Goal: Task Accomplishment & Management: Manage account settings

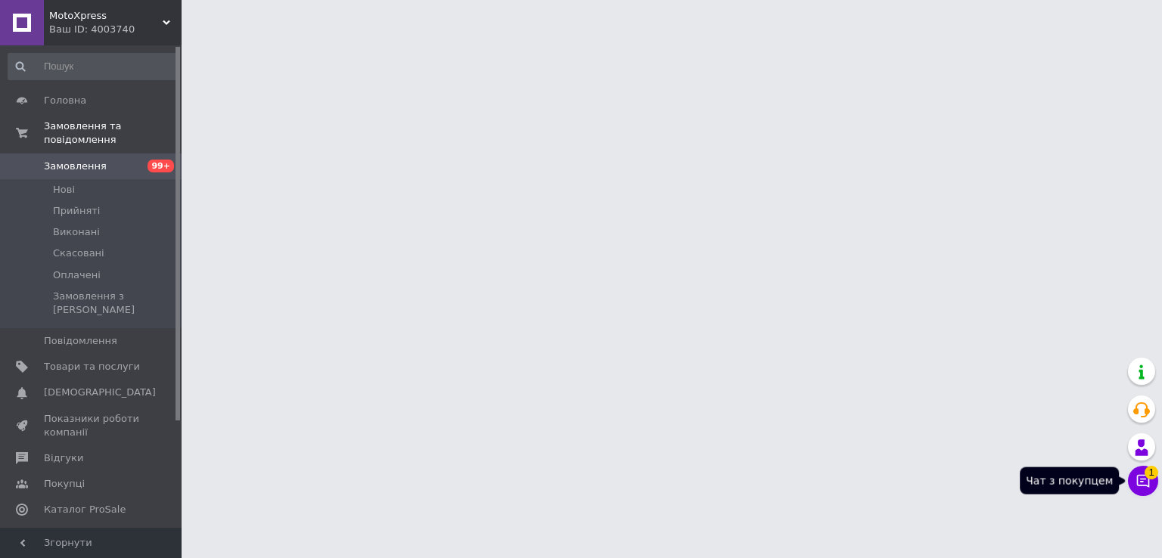
click at [1145, 491] on button "Чат з покупцем 1" at bounding box center [1143, 481] width 30 height 30
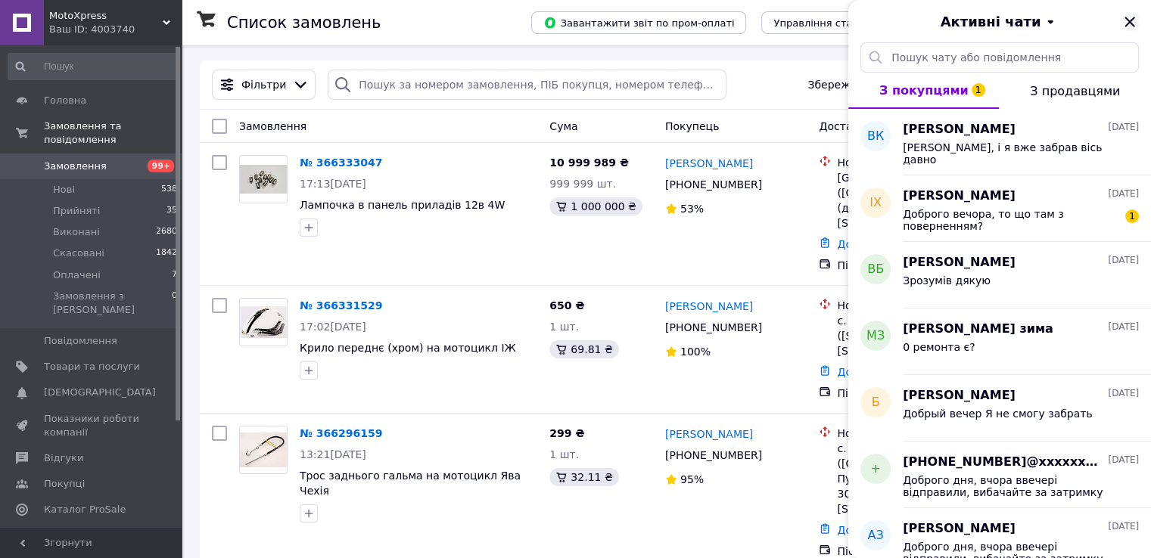
click at [1136, 20] on icon "Закрити" at bounding box center [1129, 22] width 18 height 18
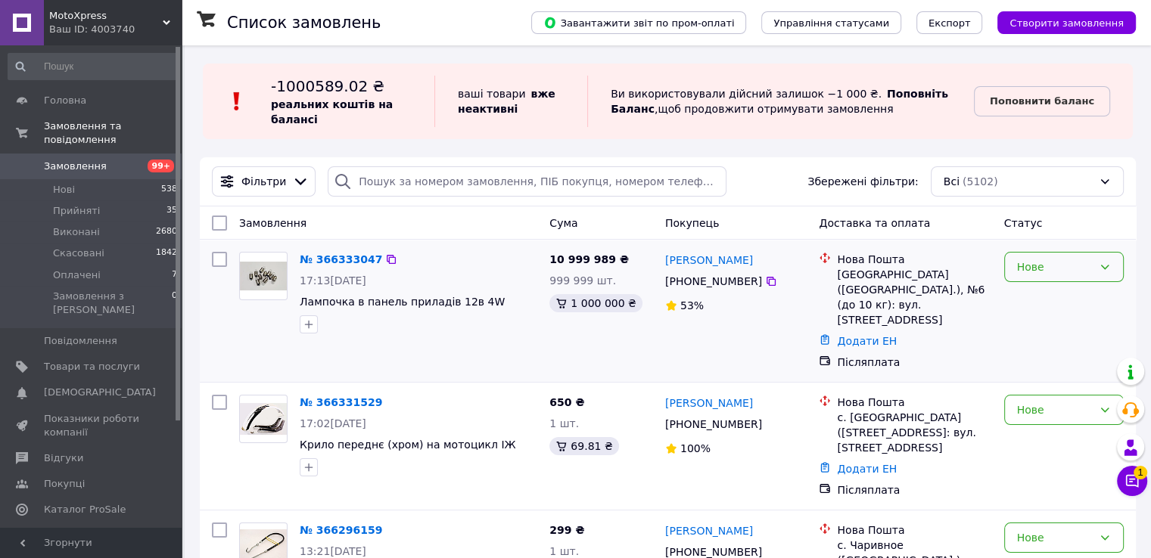
click at [1045, 266] on div "Нове" at bounding box center [1055, 267] width 76 height 17
click at [1029, 354] on li "Скасовано" at bounding box center [1063, 354] width 118 height 27
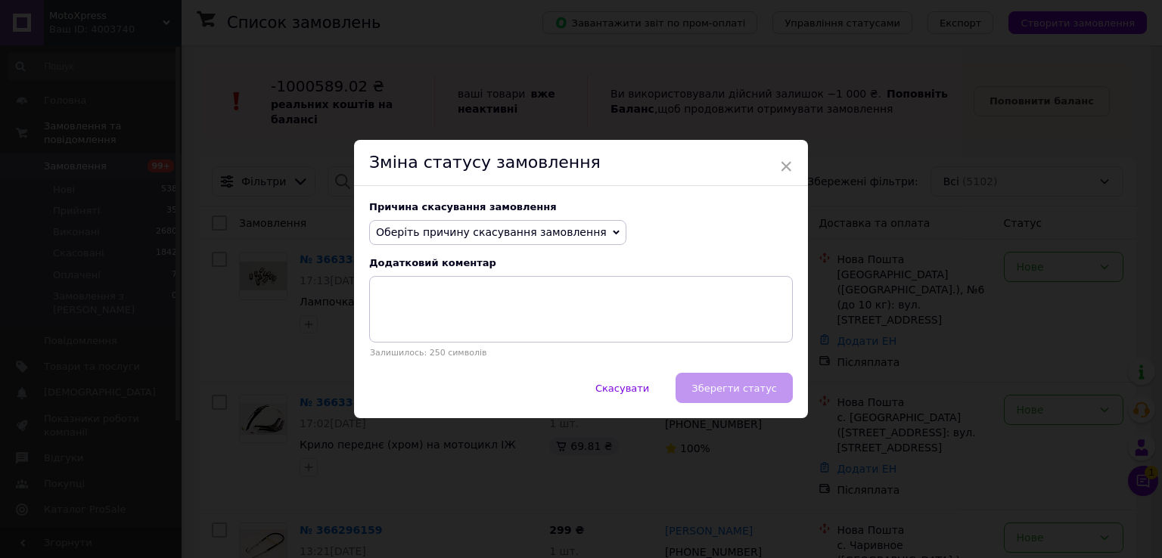
click at [496, 238] on span "Оберіть причину скасування замовлення" at bounding box center [491, 232] width 231 height 12
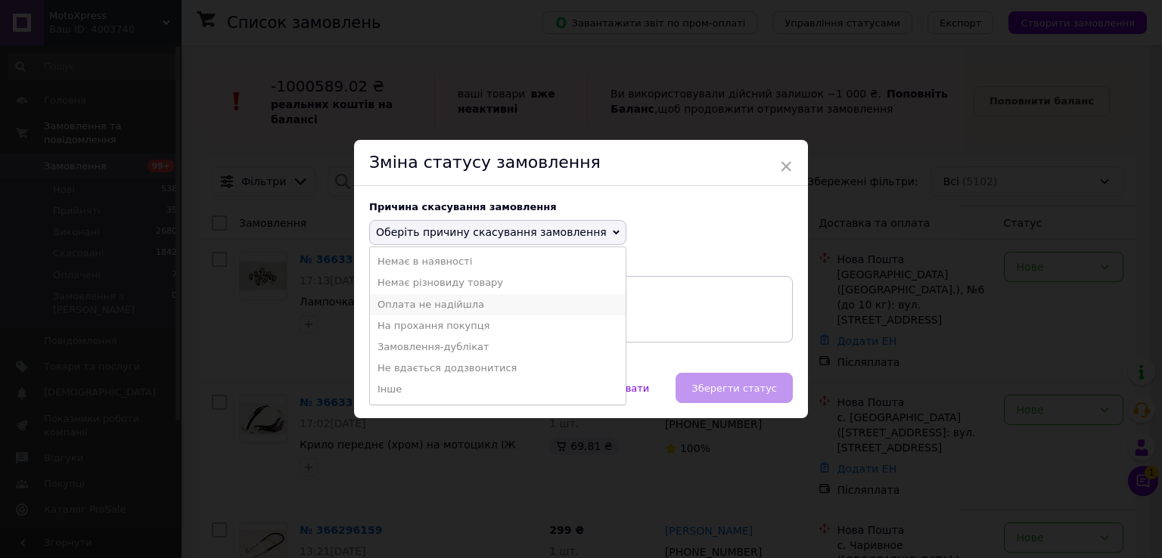
click at [447, 306] on li "Оплата не надійшла" at bounding box center [498, 304] width 256 height 21
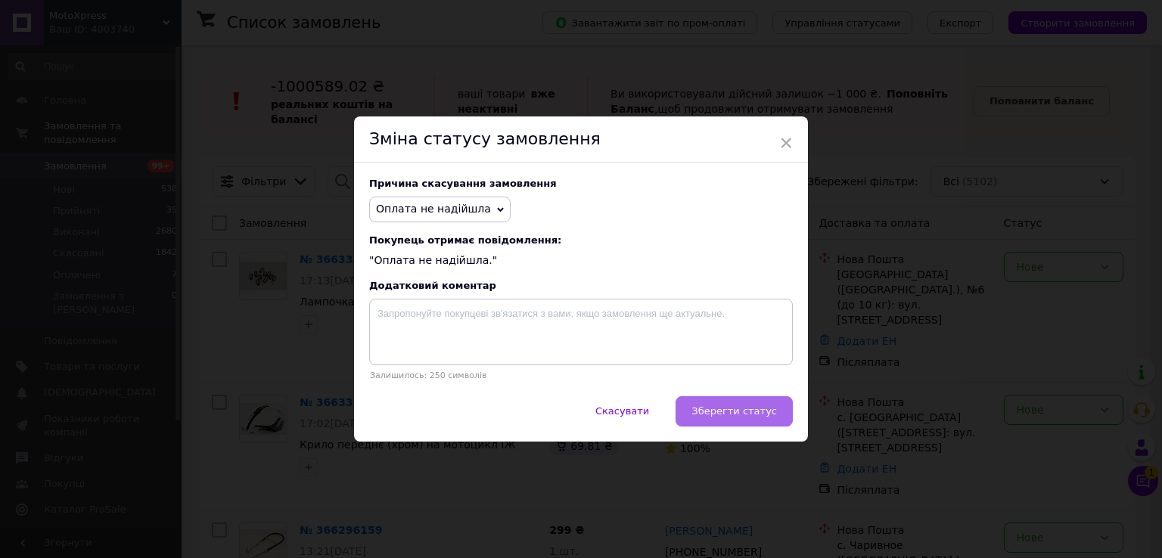
click at [750, 417] on span "Зберегти статус" at bounding box center [733, 410] width 85 height 11
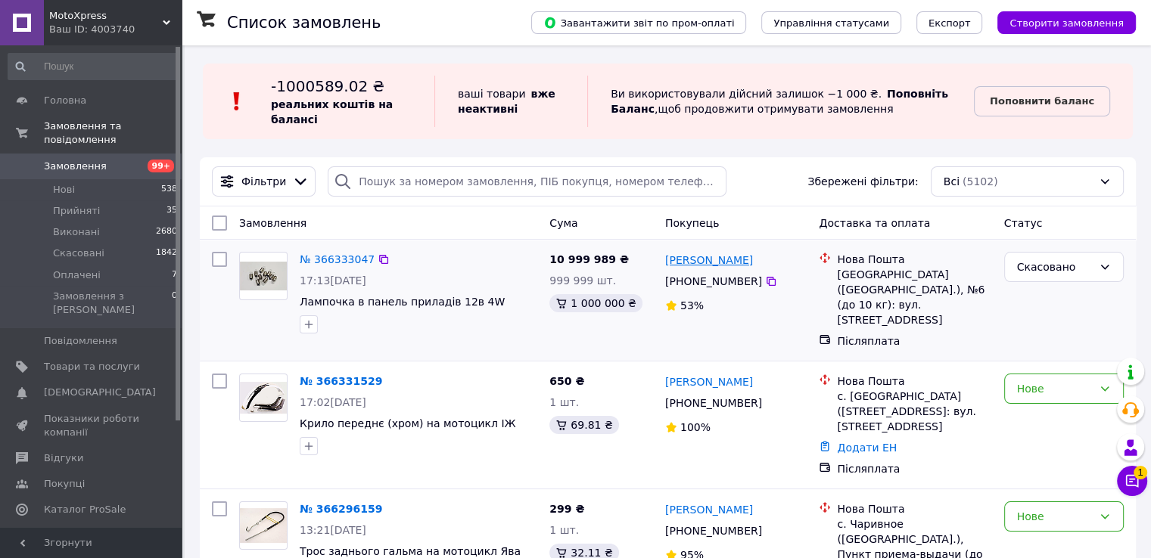
click at [734, 266] on link "Макс Глодовчький" at bounding box center [709, 260] width 88 height 15
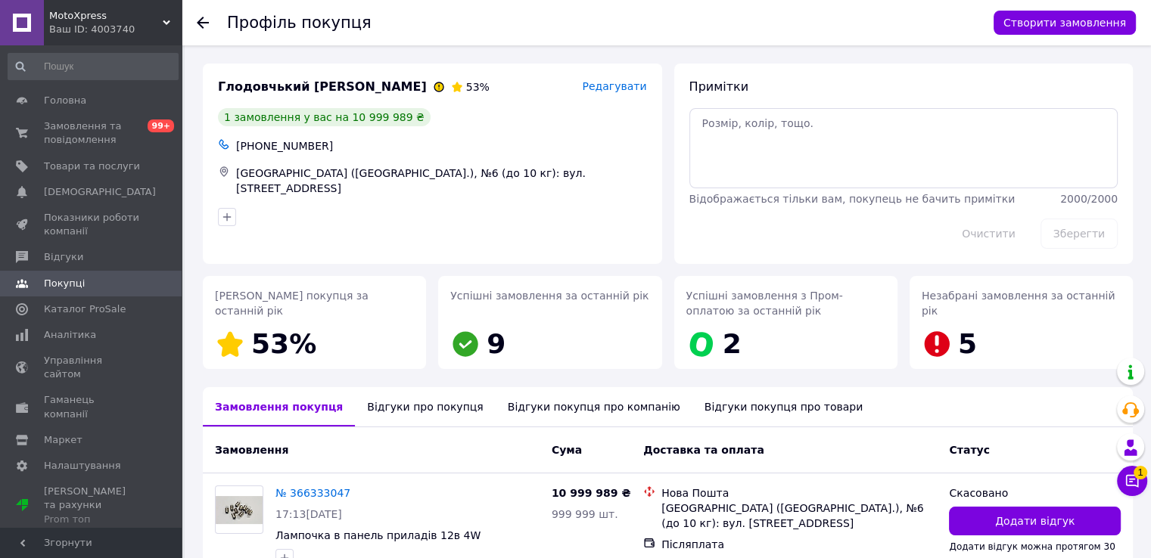
click at [368, 421] on div "Відгуки про покупця" at bounding box center [425, 406] width 140 height 39
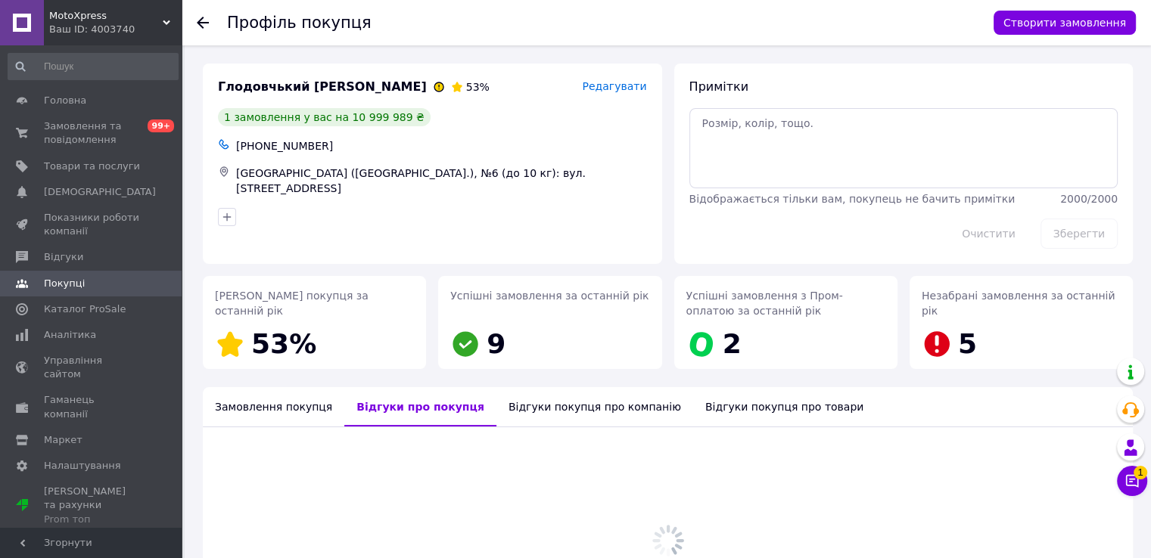
click at [532, 408] on div "Відгуки покупця про компанію" at bounding box center [594, 406] width 197 height 39
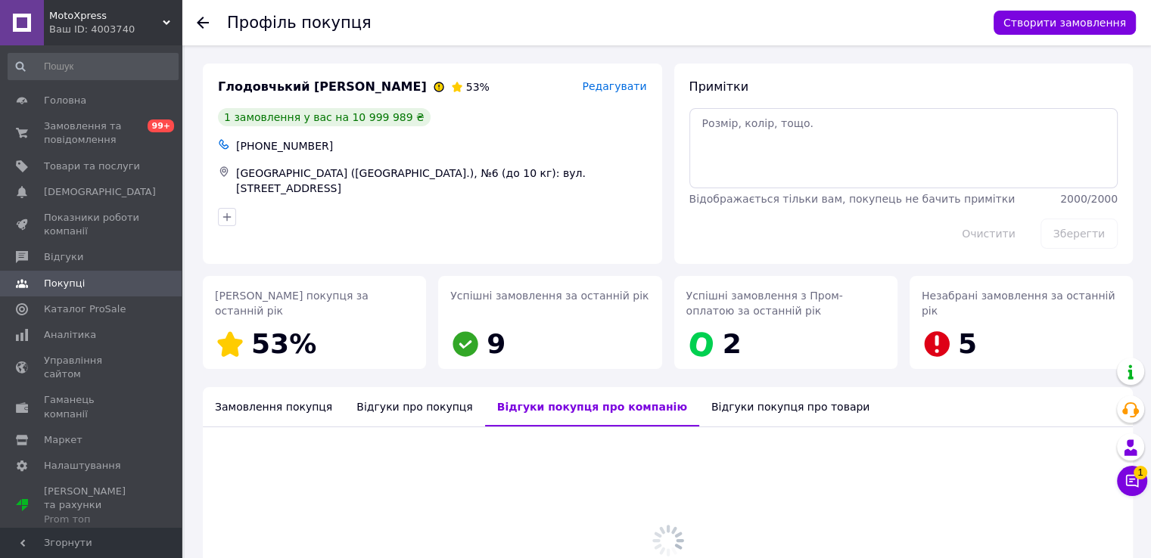
click at [699, 415] on div "Відгуки покупця про товари" at bounding box center [790, 406] width 182 height 39
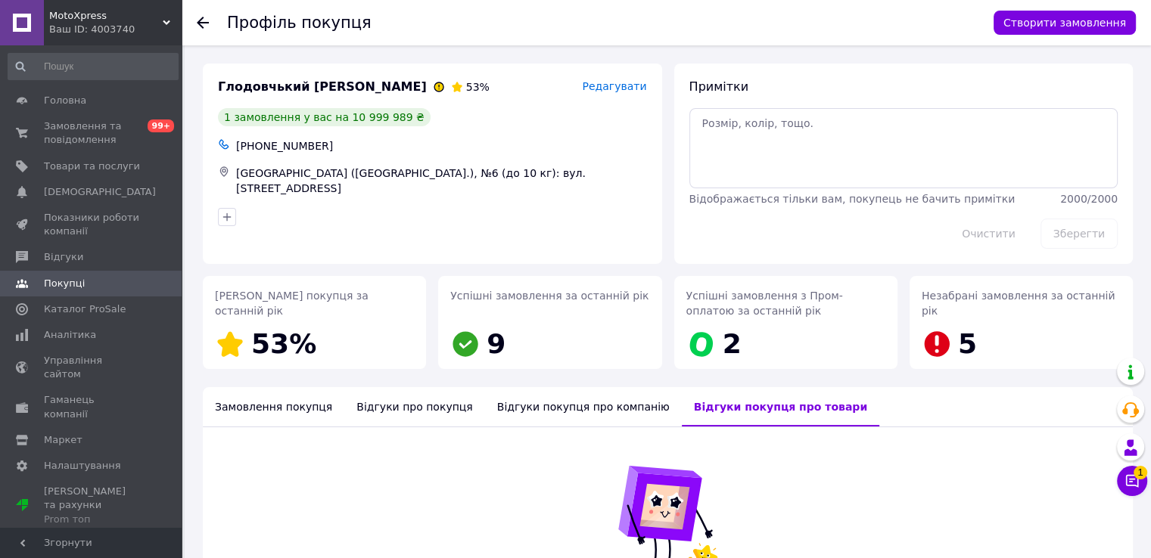
click at [403, 406] on div "Відгуки про покупця" at bounding box center [414, 406] width 140 height 39
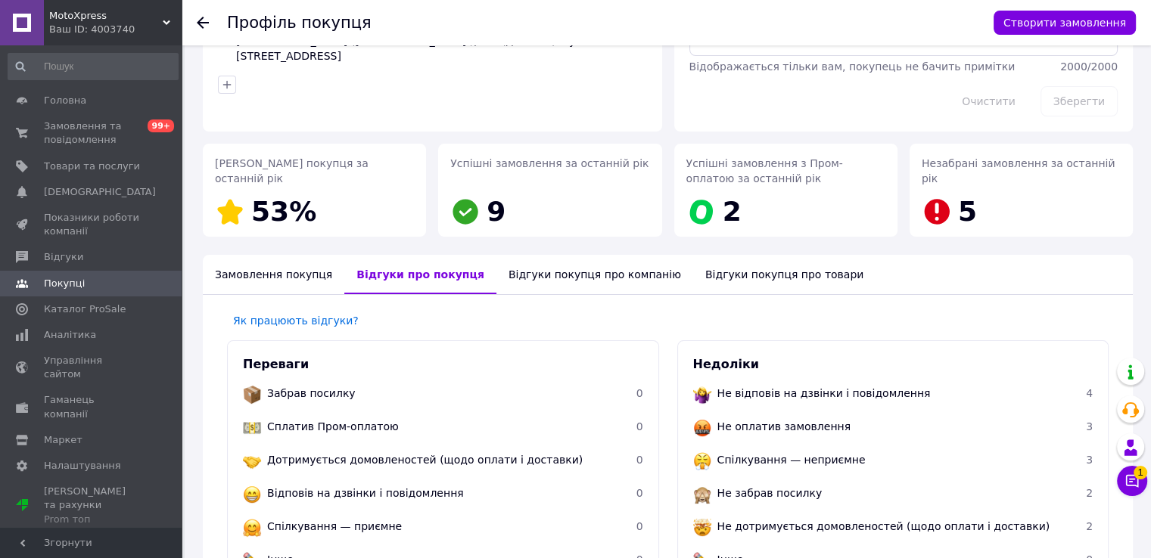
click at [523, 402] on div "Глодовчький Макс 53% Редагувати 1 замовлення у вас на 10 999 989 ₴ +38097507679…" at bounding box center [668, 543] width 930 height 1224
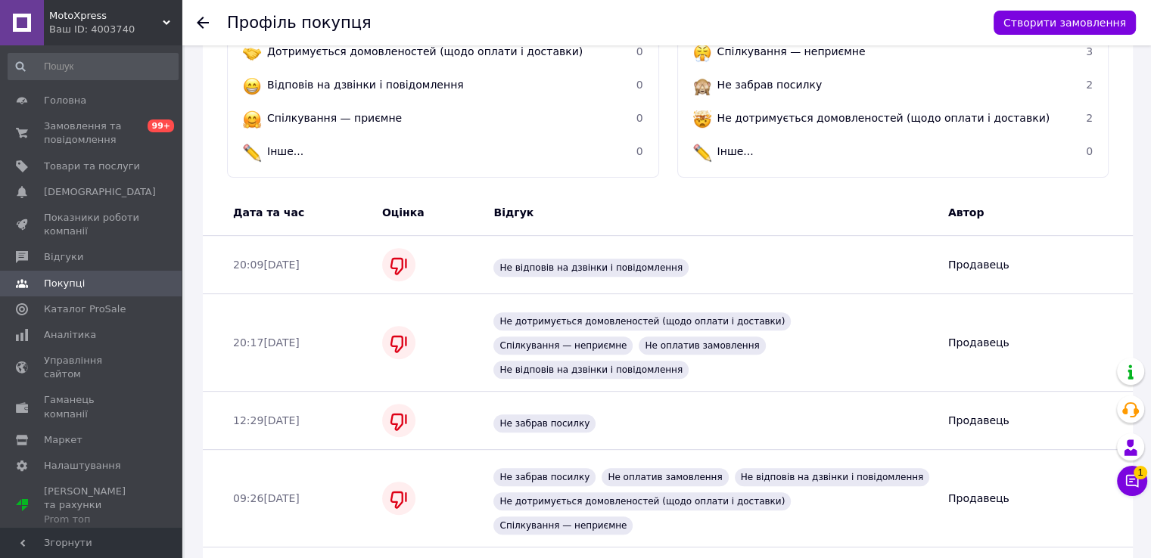
scroll to position [163, 0]
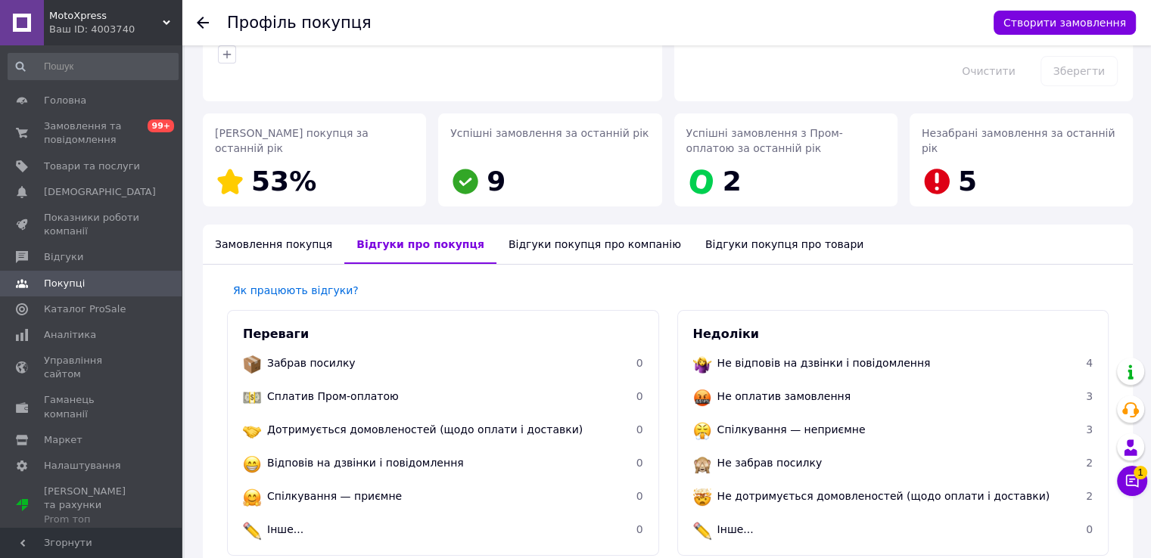
click at [532, 238] on div "Відгуки покупця про компанію" at bounding box center [594, 244] width 197 height 39
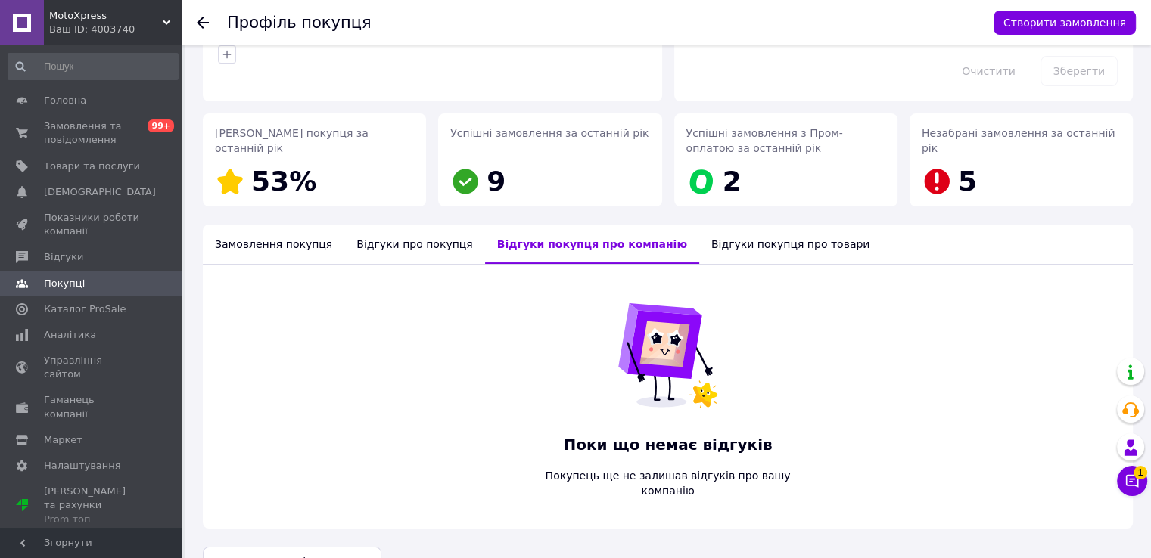
click at [286, 250] on div "Замовлення покупця" at bounding box center [273, 244] width 141 height 39
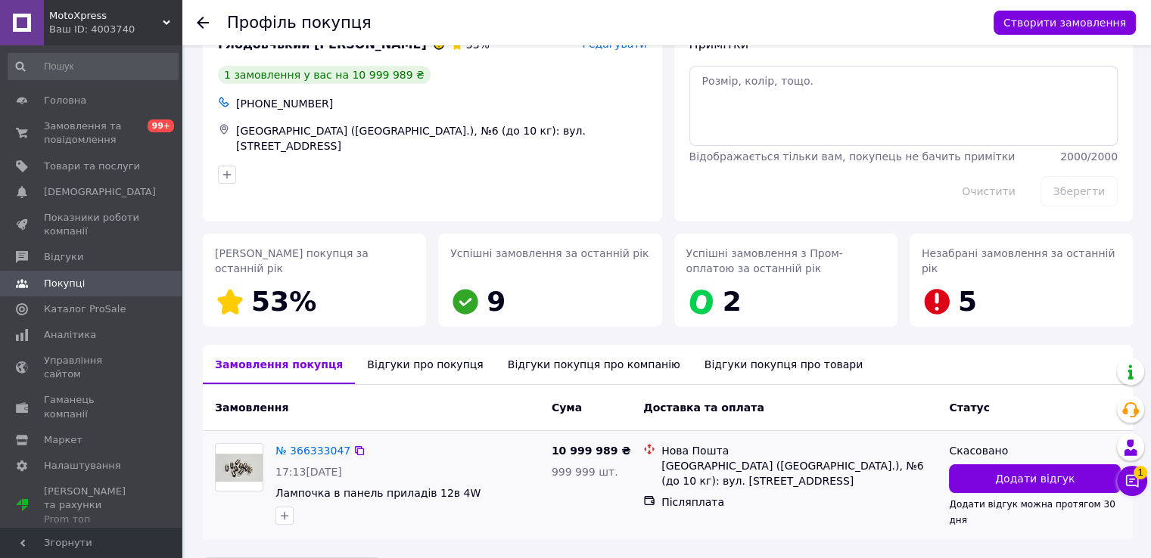
scroll to position [0, 0]
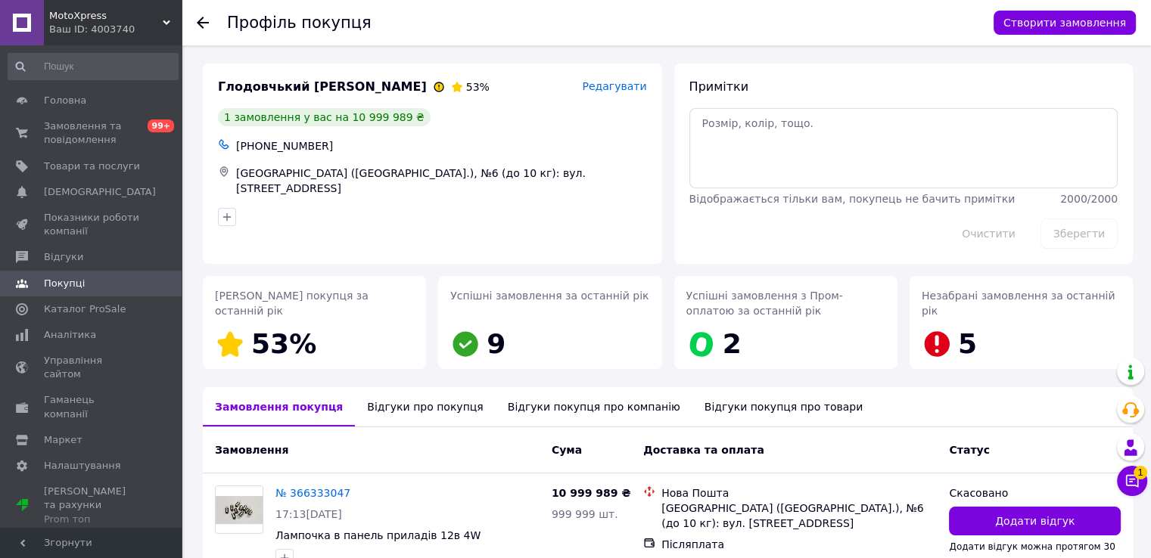
click at [602, 89] on span "Редагувати" at bounding box center [614, 86] width 64 height 12
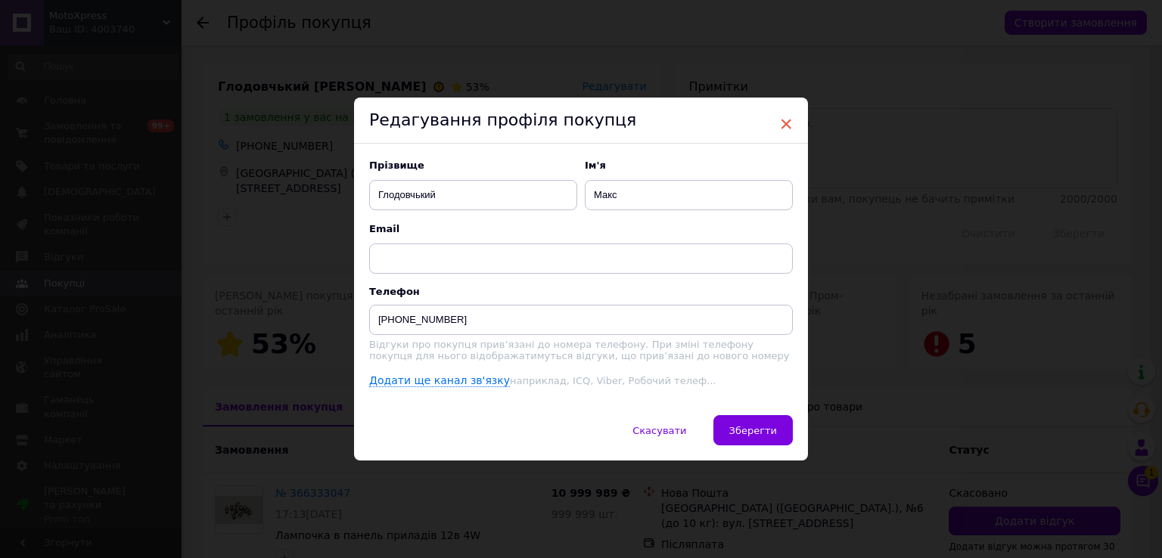
click at [786, 122] on span "×" at bounding box center [786, 124] width 14 height 26
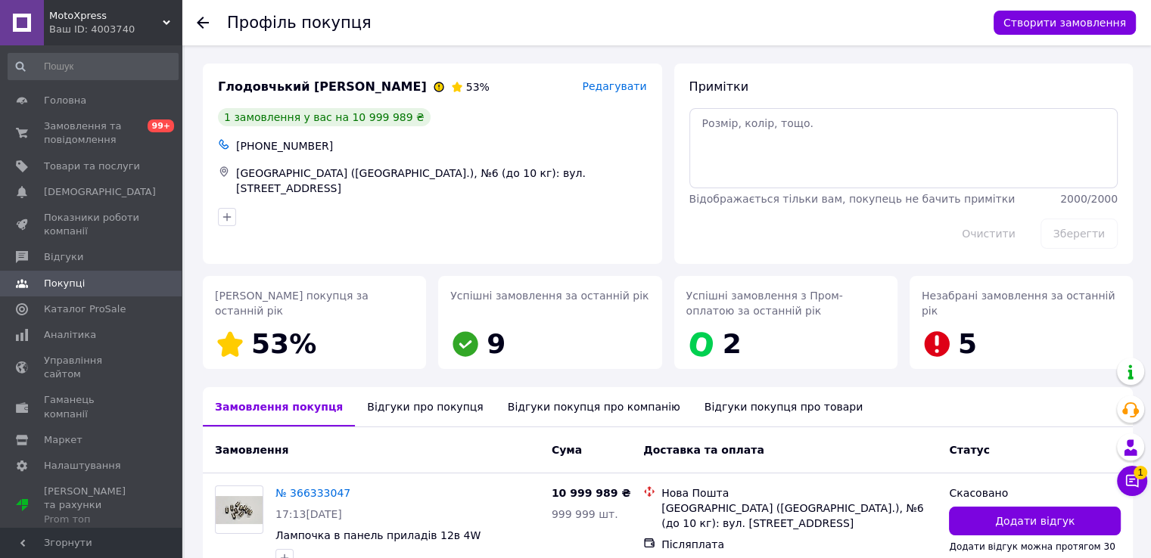
click at [202, 24] on icon at bounding box center [203, 23] width 12 height 12
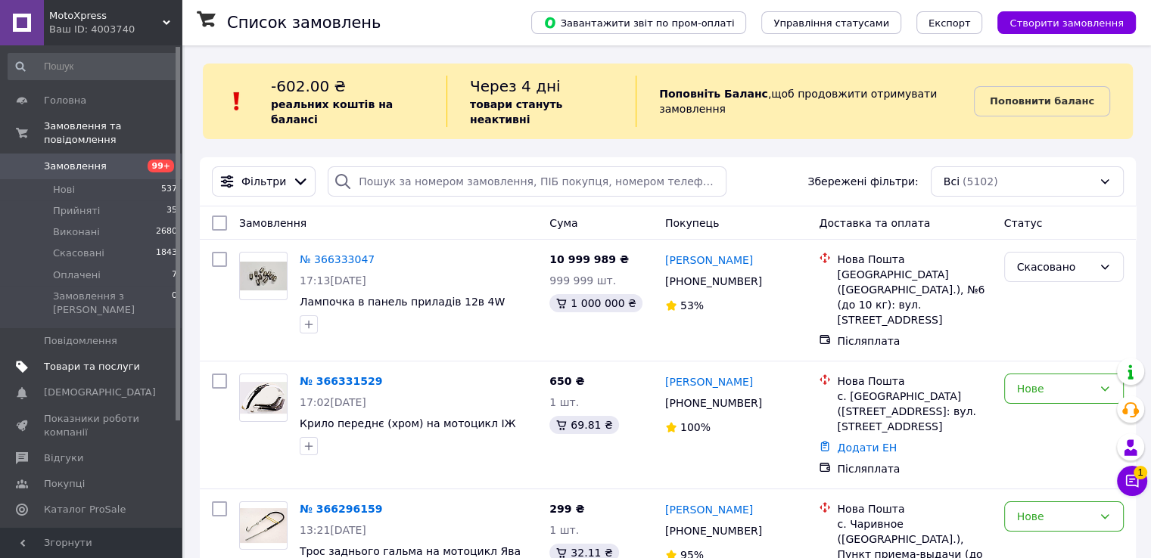
click at [96, 360] on span "Товари та послуги" at bounding box center [92, 367] width 96 height 14
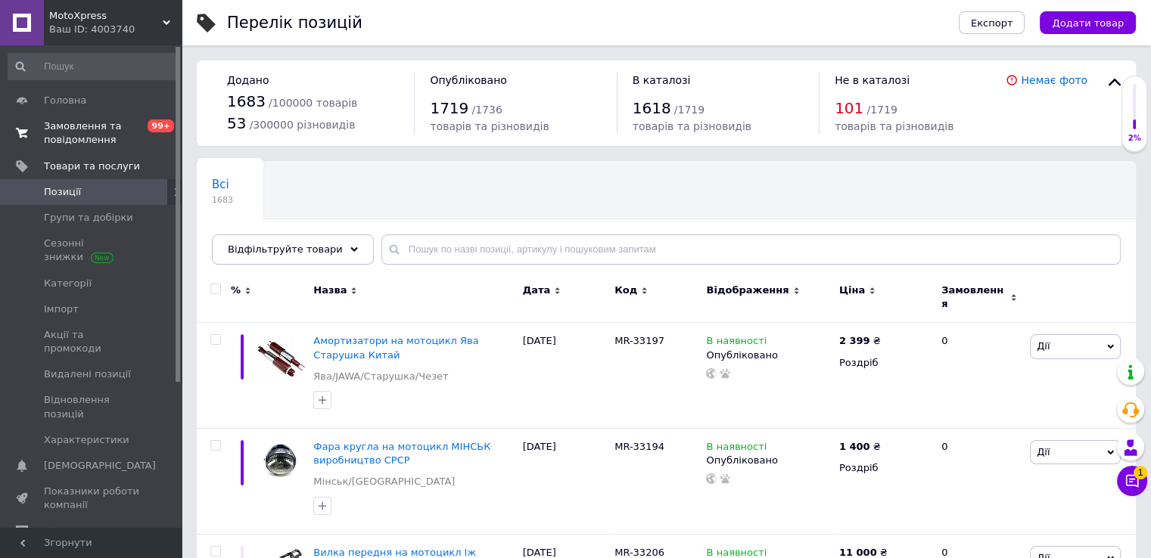
click at [85, 131] on span "Замовлення та повідомлення" at bounding box center [92, 133] width 96 height 27
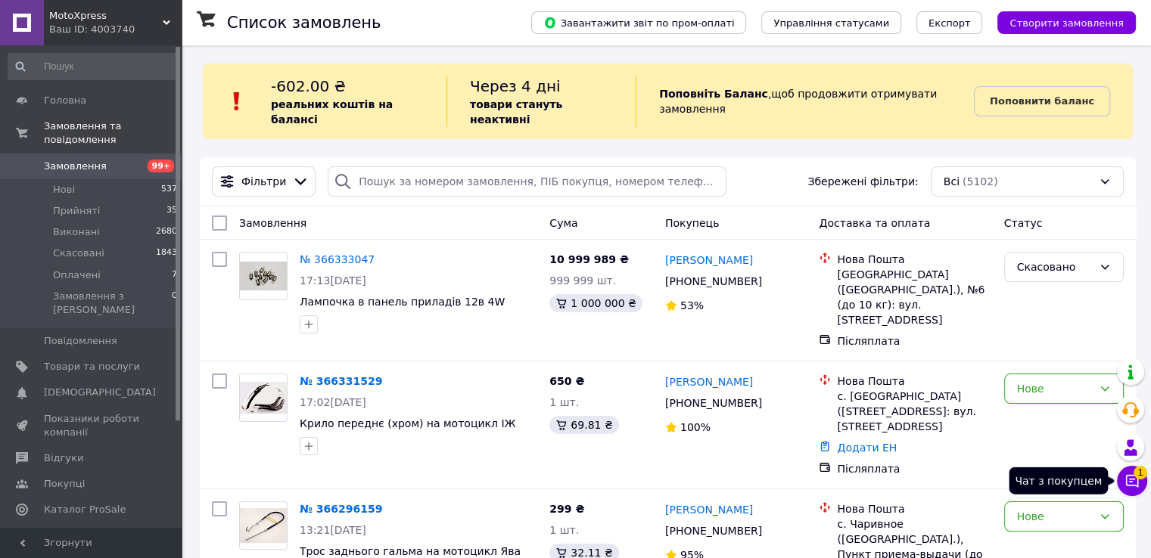
click at [1119, 479] on button "Чат з покупцем 1" at bounding box center [1132, 481] width 30 height 30
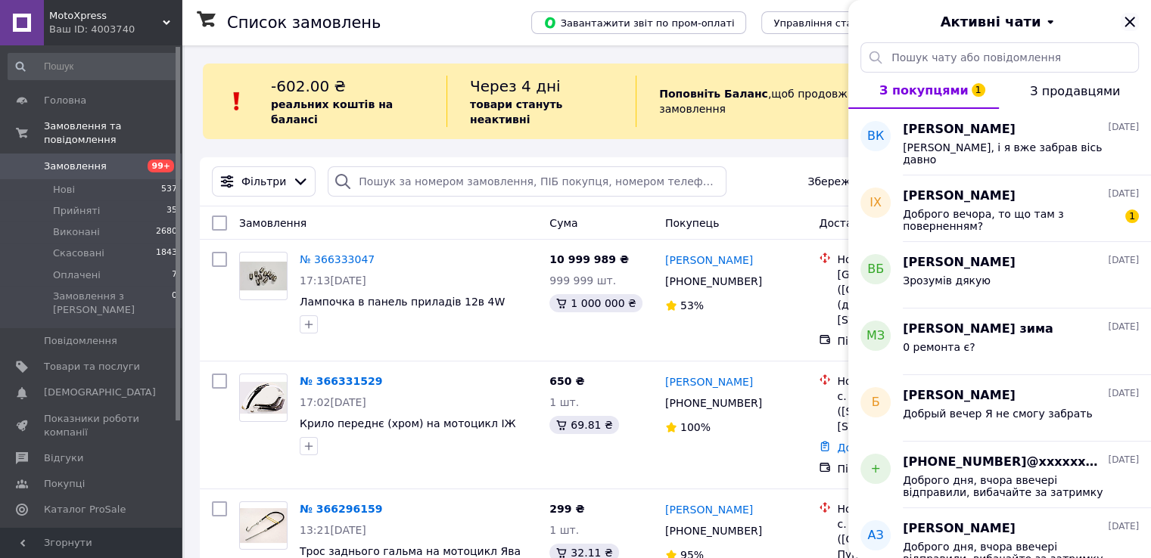
click at [1126, 13] on icon "Закрити" at bounding box center [1129, 22] width 18 height 18
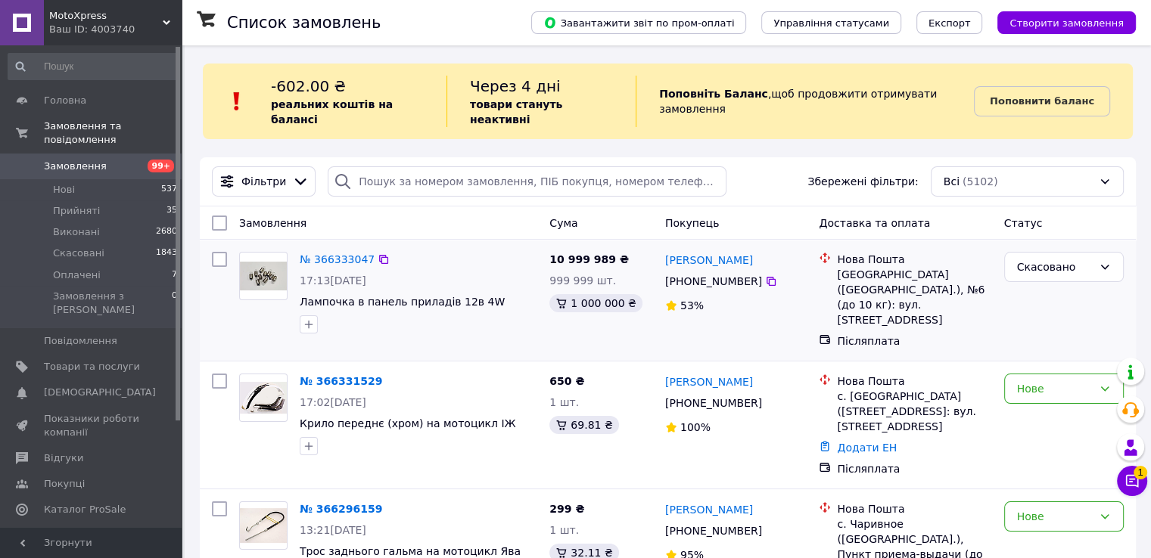
click at [282, 265] on img at bounding box center [263, 276] width 47 height 28
click at [707, 253] on link "Макс Глодовчький" at bounding box center [709, 260] width 88 height 15
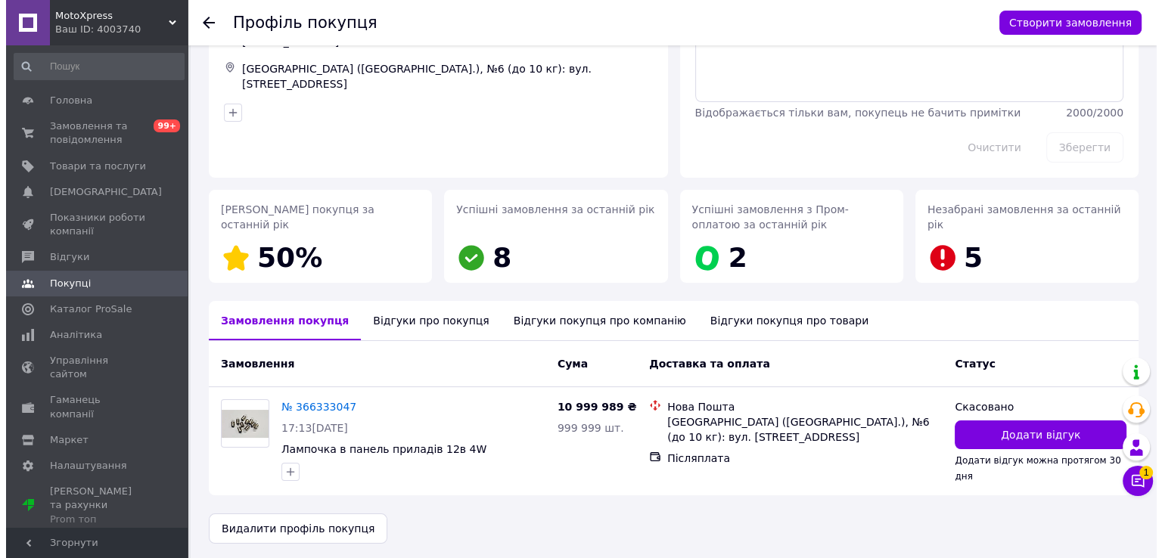
scroll to position [88, 0]
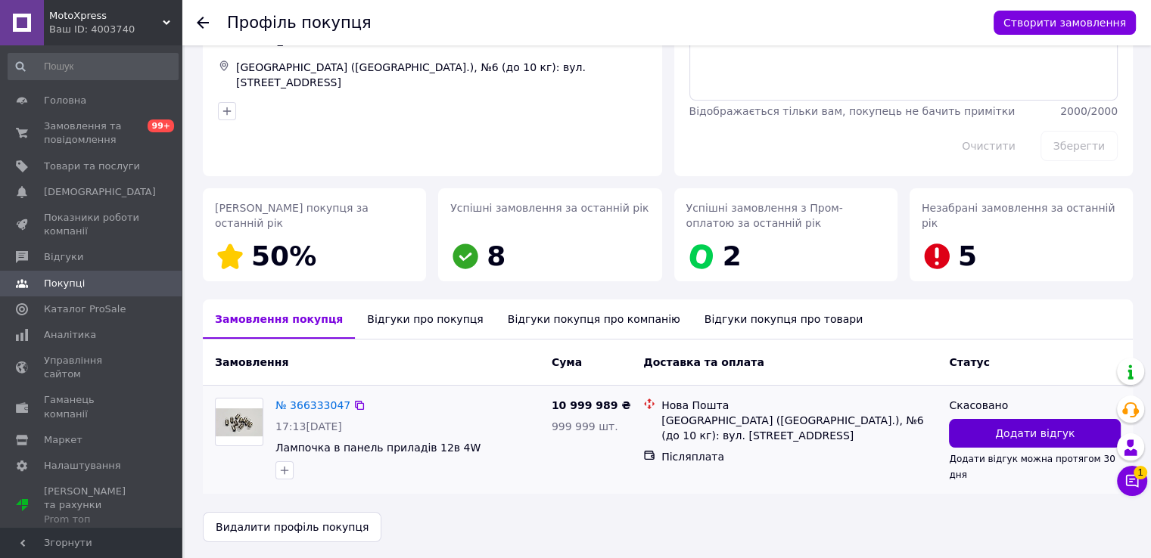
click at [1055, 433] on span "Додати відгук" at bounding box center [1034, 433] width 79 height 15
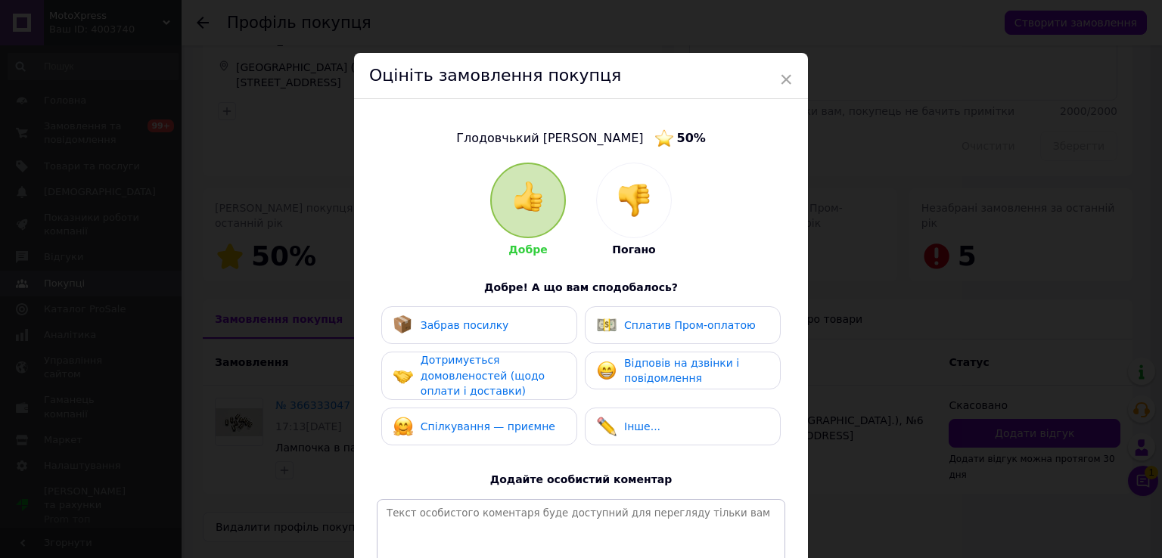
scroll to position [76, 0]
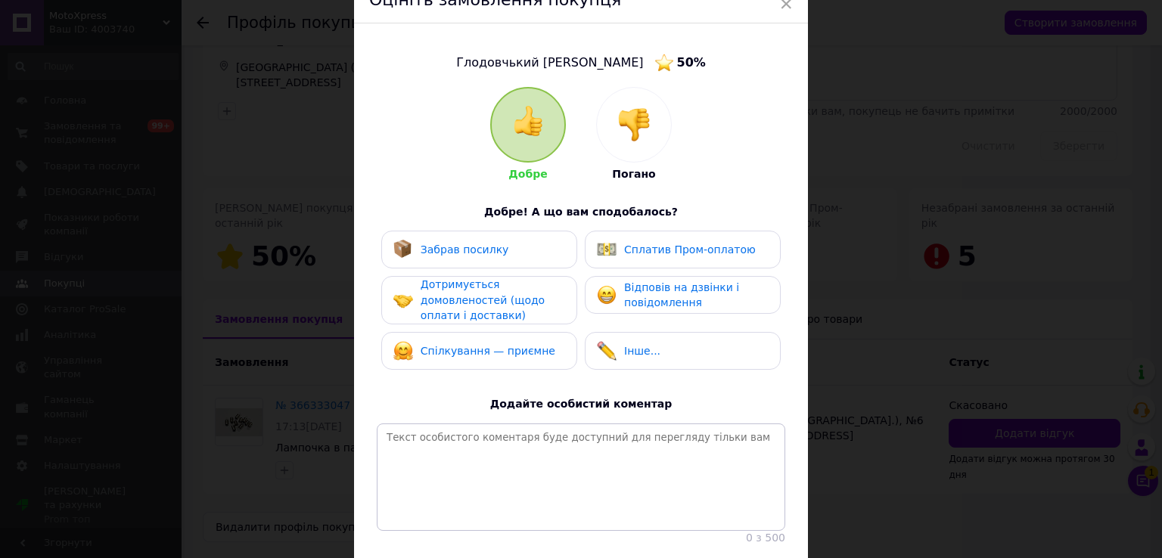
click at [631, 163] on div "Погано" at bounding box center [634, 134] width 76 height 95
click at [634, 110] on img at bounding box center [633, 124] width 33 height 33
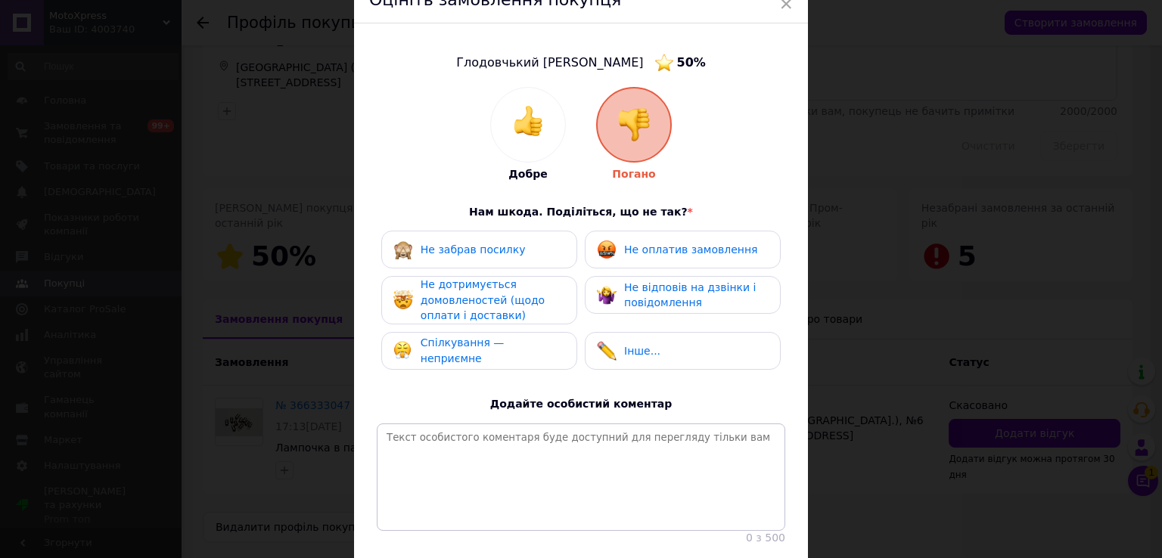
click at [496, 264] on div "Не забрав посилку" at bounding box center [479, 250] width 196 height 38
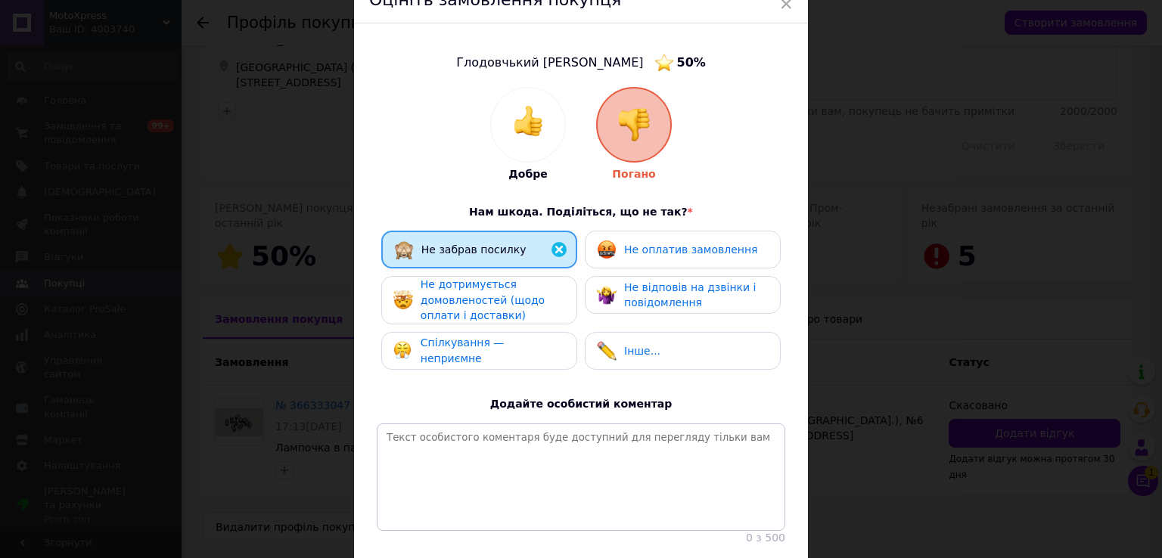
click at [672, 255] on span "Не оплатив замовлення" at bounding box center [690, 250] width 133 height 12
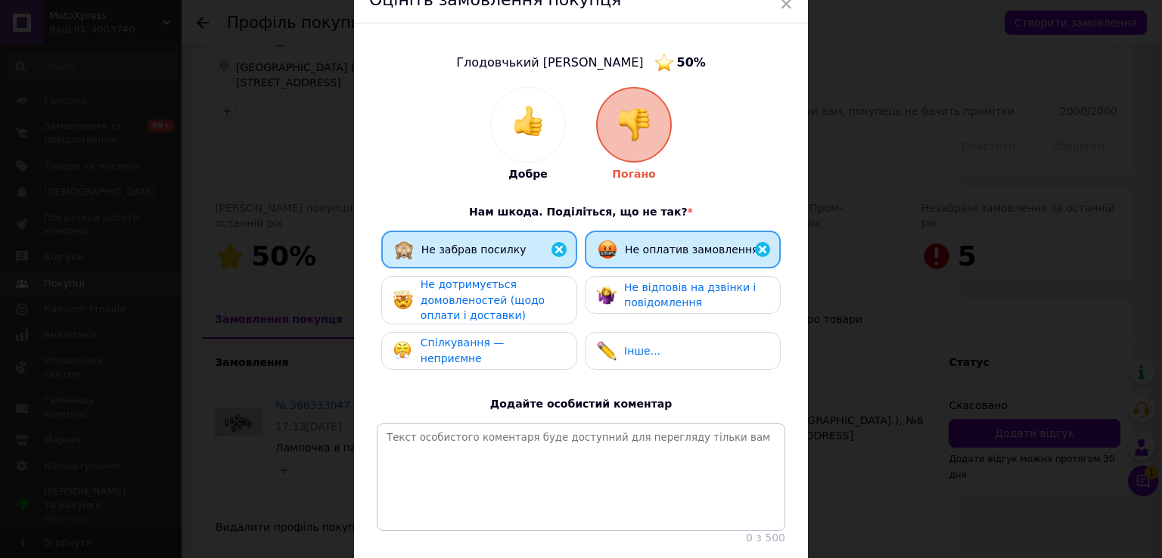
click at [524, 294] on span "Не дотримується домовленостей (щодо оплати і доставки)" at bounding box center [483, 299] width 124 height 43
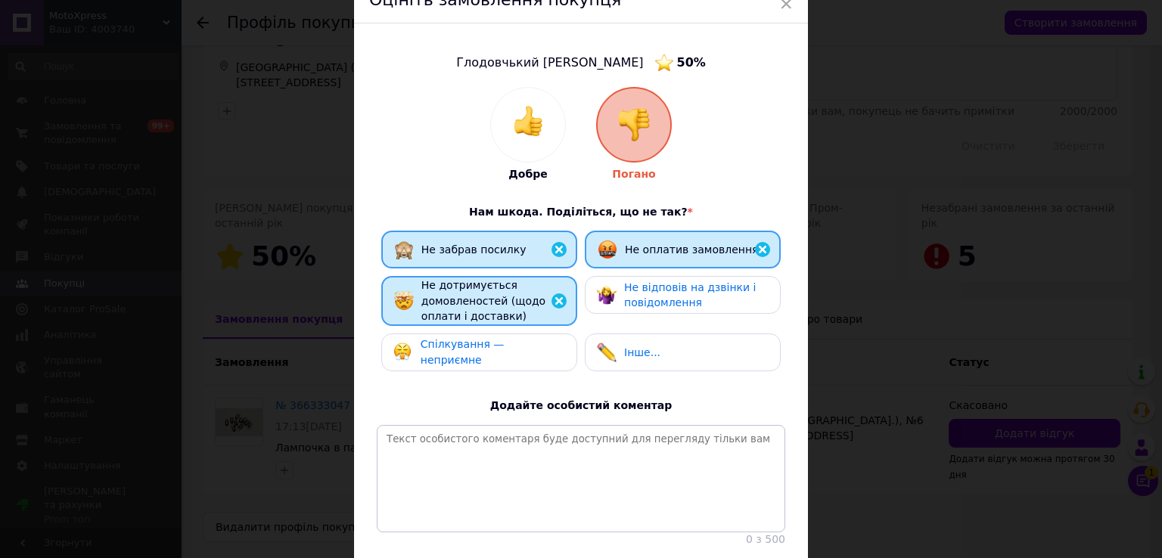
click at [639, 295] on span "Не відповів на дзвінки і повідомлення" at bounding box center [690, 295] width 132 height 28
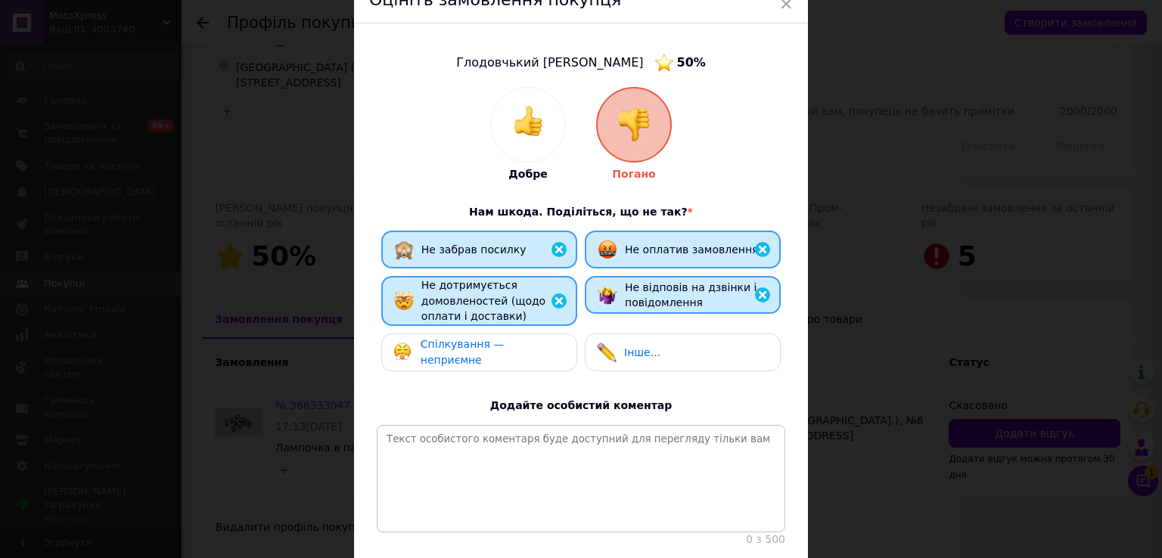
drag, startPoint x: 516, startPoint y: 348, endPoint x: 523, endPoint y: 353, distance: 8.8
click at [505, 349] on span "Спілкування — неприємне" at bounding box center [463, 352] width 84 height 28
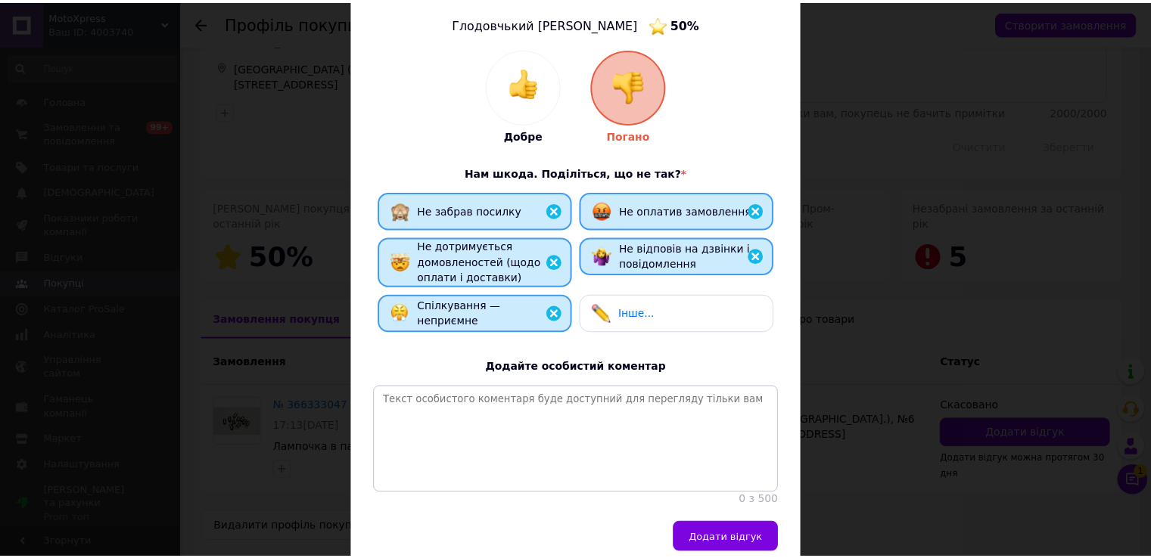
scroll to position [192, 0]
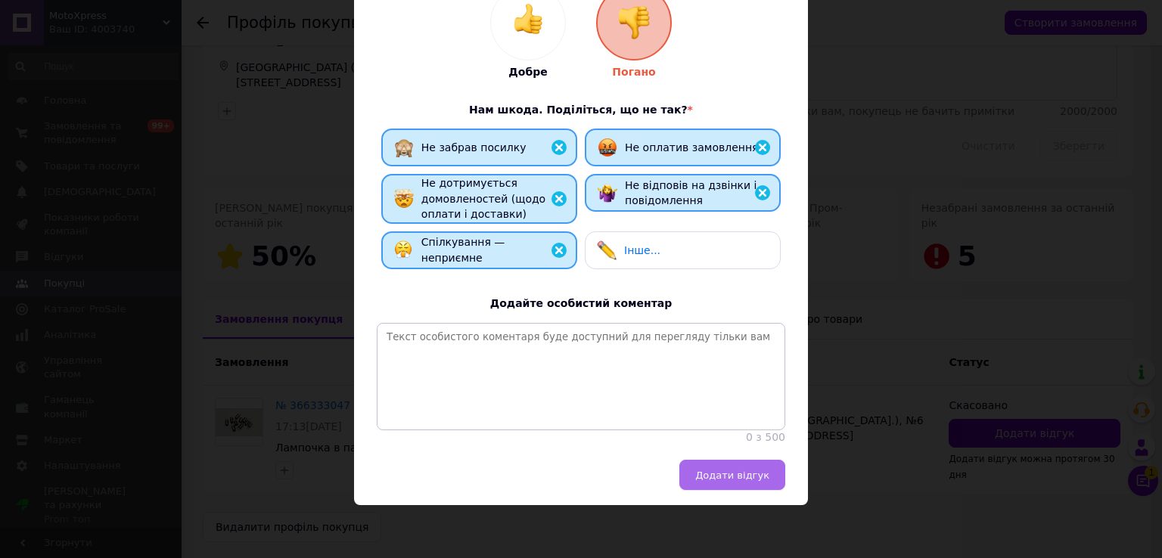
click at [753, 477] on span "Додати відгук" at bounding box center [732, 475] width 74 height 11
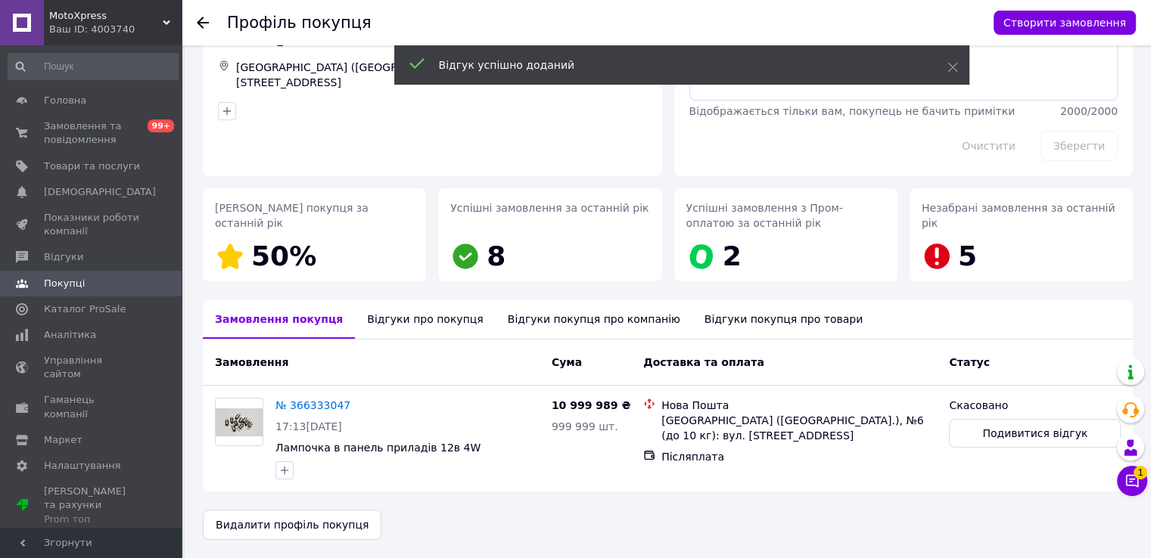
click at [521, 319] on div "Відгуки покупця про компанію" at bounding box center [593, 319] width 197 height 39
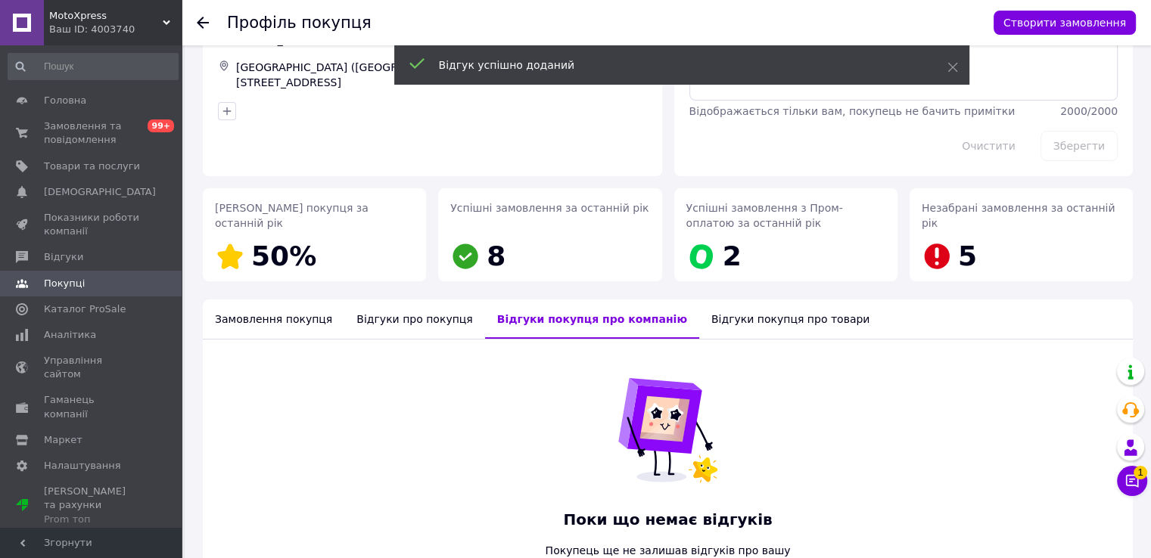
click at [412, 312] on div "Відгуки про покупця" at bounding box center [414, 319] width 140 height 39
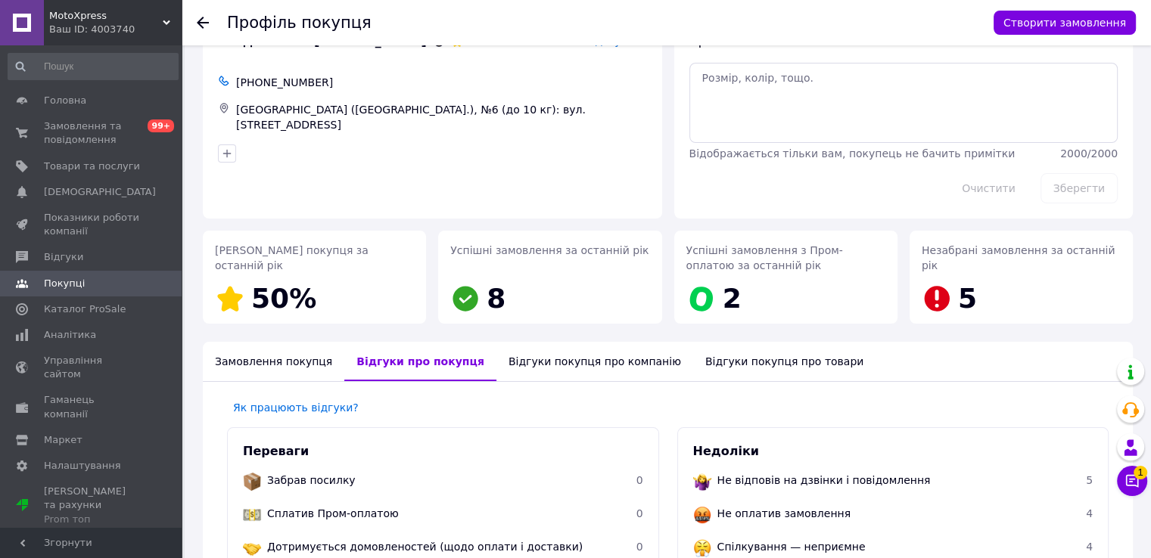
scroll to position [0, 0]
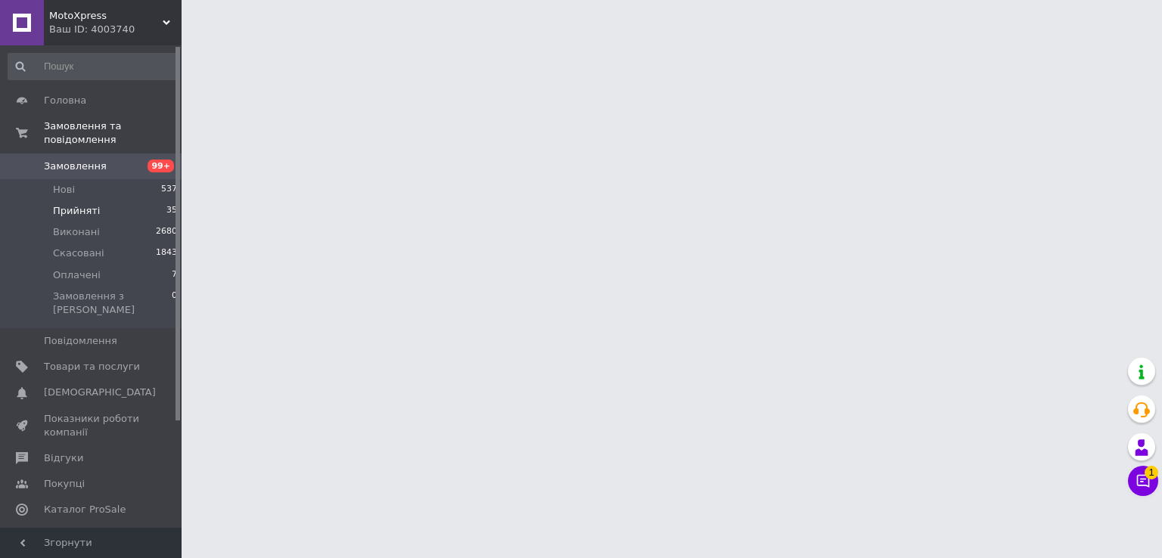
click at [76, 204] on span "Прийняті" at bounding box center [76, 211] width 47 height 14
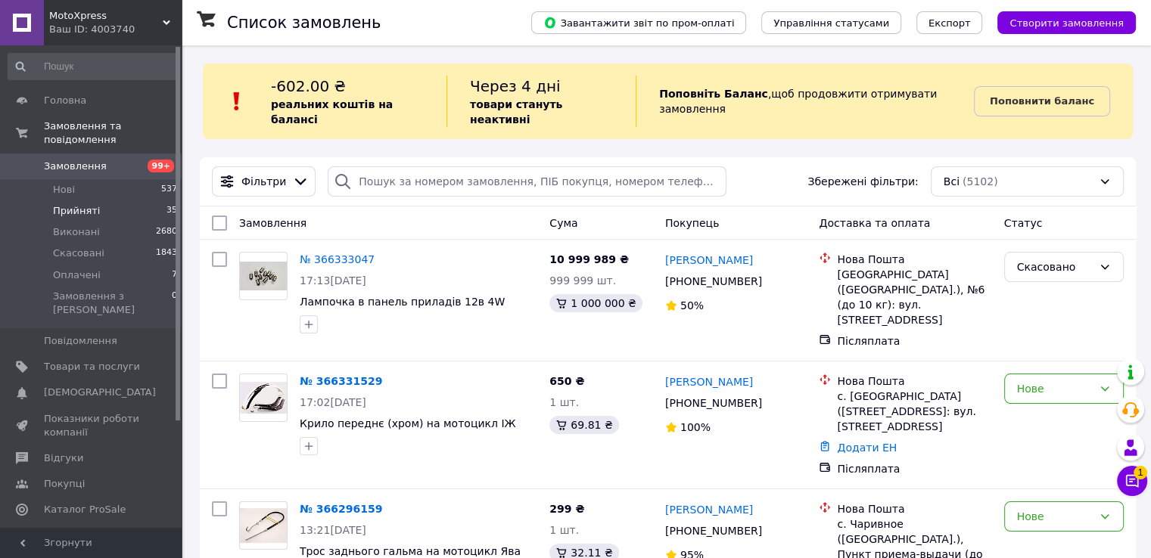
click at [78, 204] on span "Прийняті" at bounding box center [76, 211] width 47 height 14
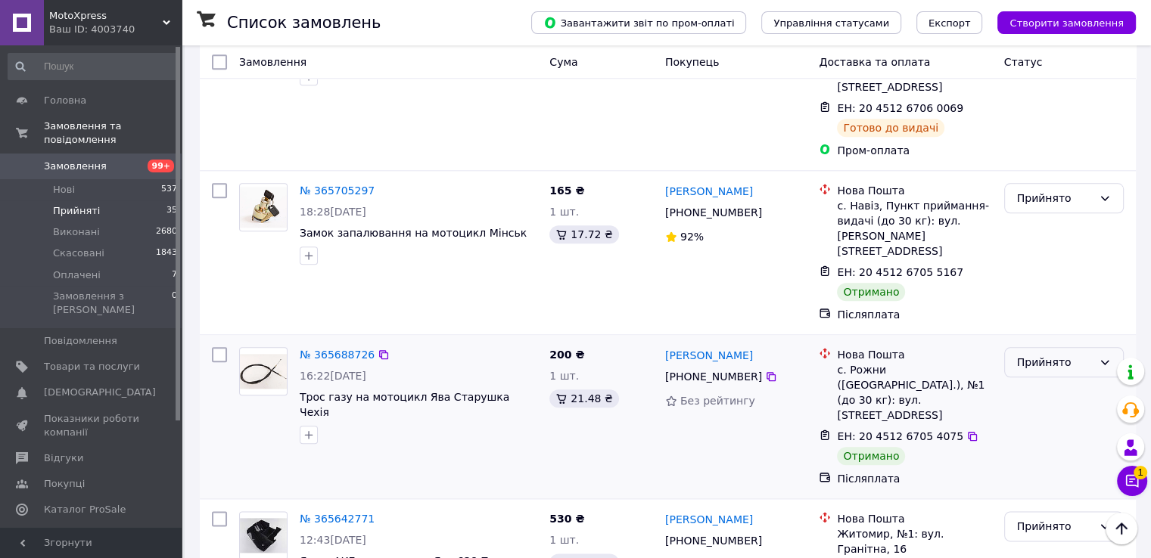
scroll to position [1589, 0]
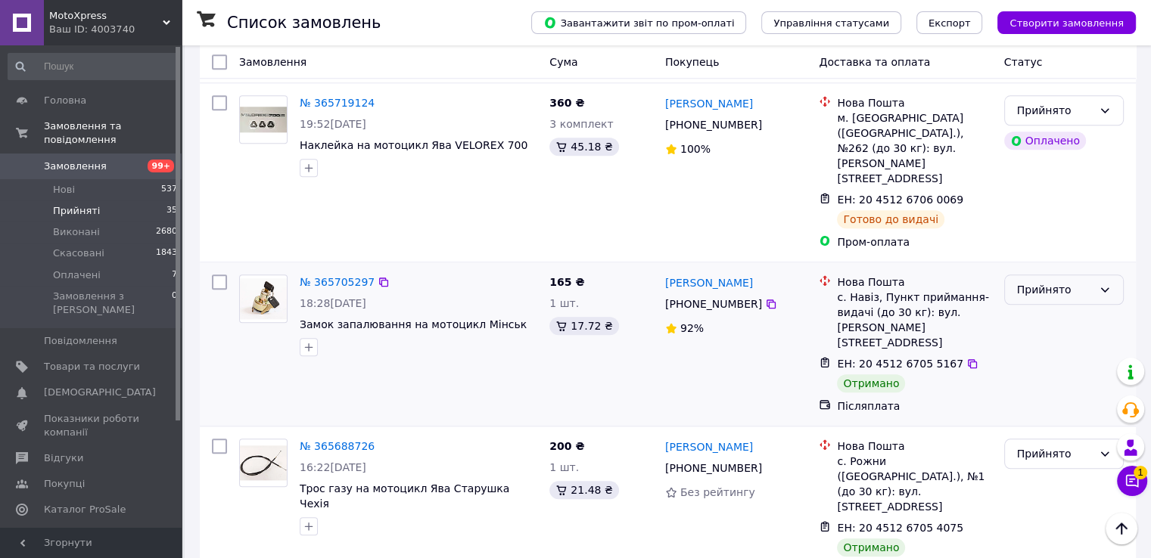
click at [1043, 281] on div "Прийнято" at bounding box center [1055, 289] width 76 height 17
click at [1039, 125] on li "Виконано" at bounding box center [1063, 127] width 118 height 27
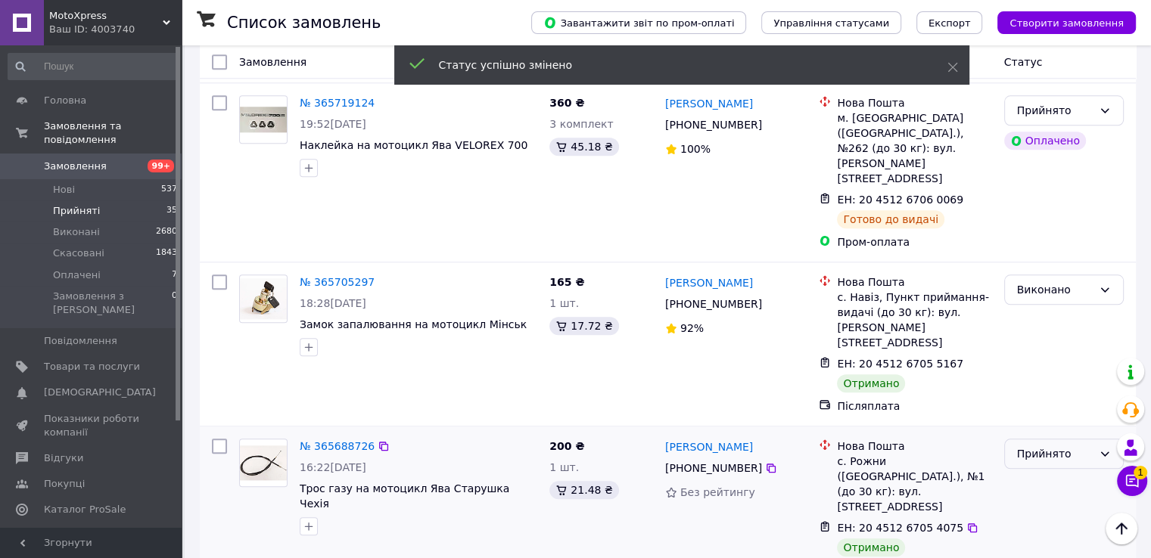
click at [1045, 446] on div "Прийнято" at bounding box center [1055, 454] width 76 height 17
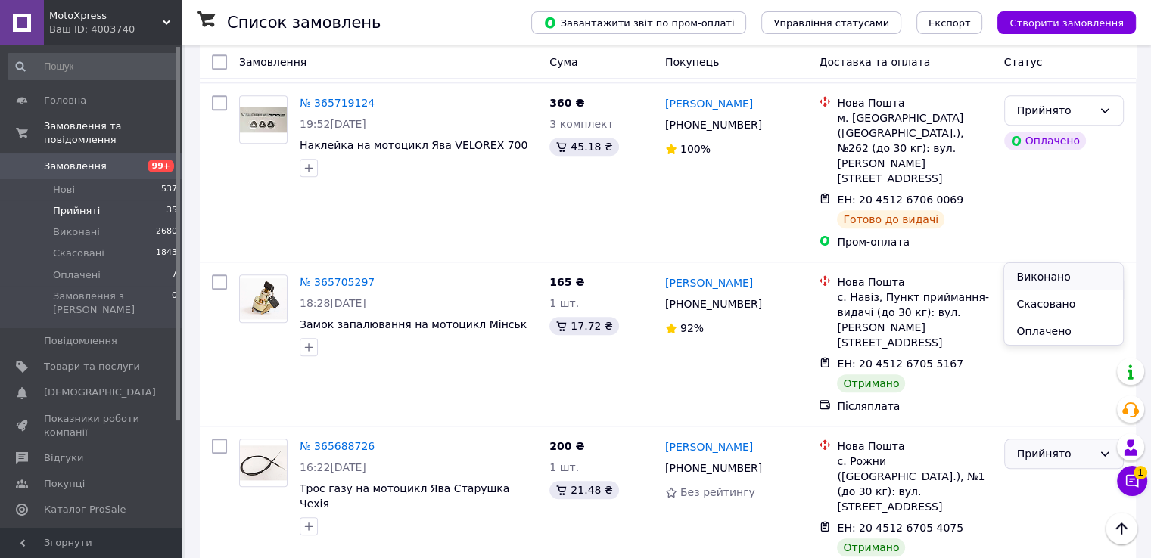
click at [1038, 280] on li "Виконано" at bounding box center [1063, 276] width 118 height 27
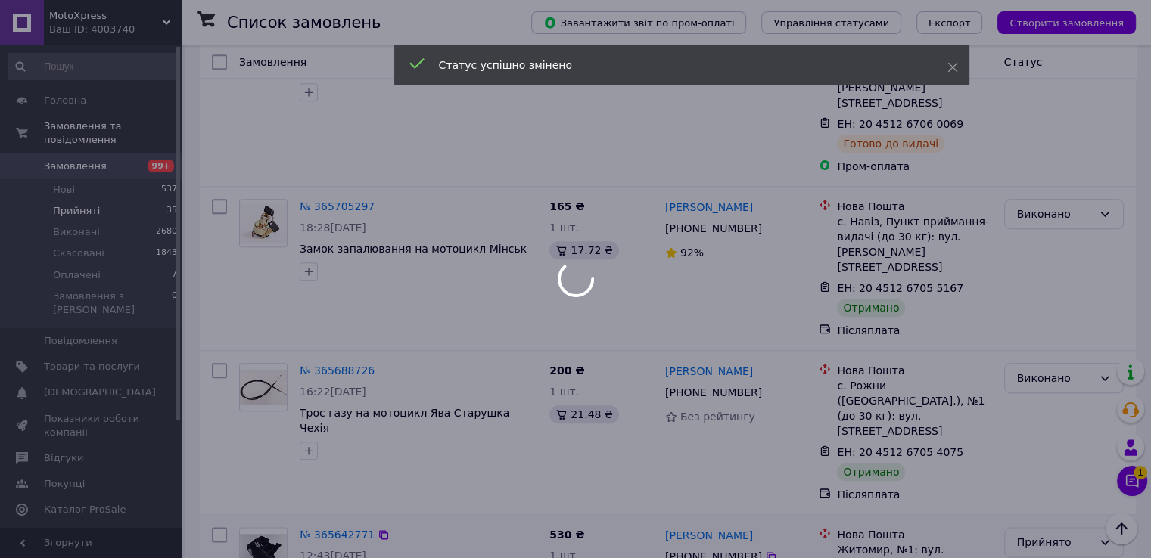
click at [1037, 534] on div "Прийнято" at bounding box center [1055, 542] width 76 height 17
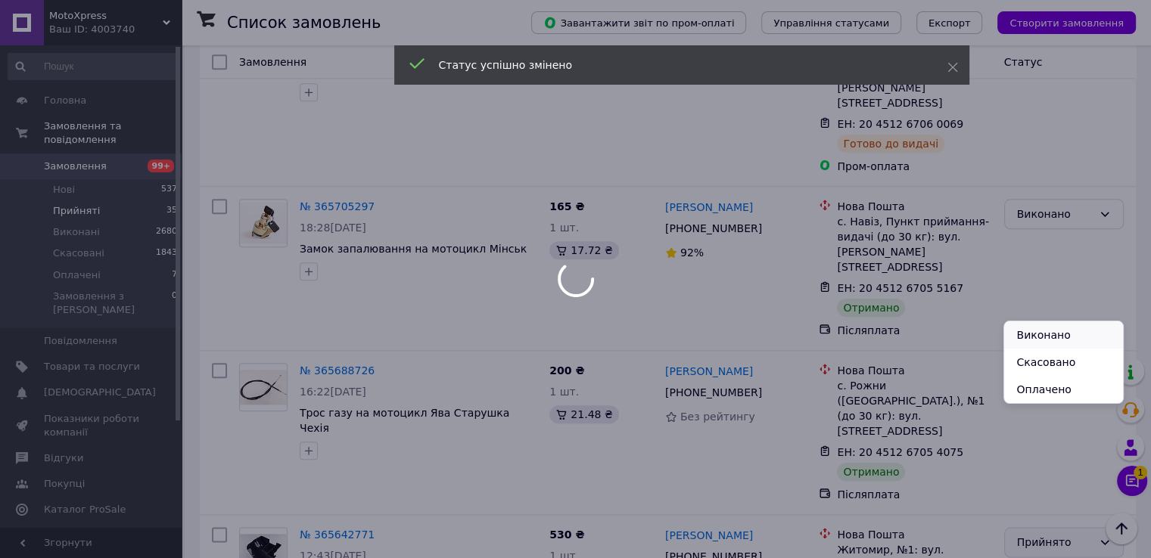
click at [1021, 336] on li "Виконано" at bounding box center [1063, 334] width 118 height 27
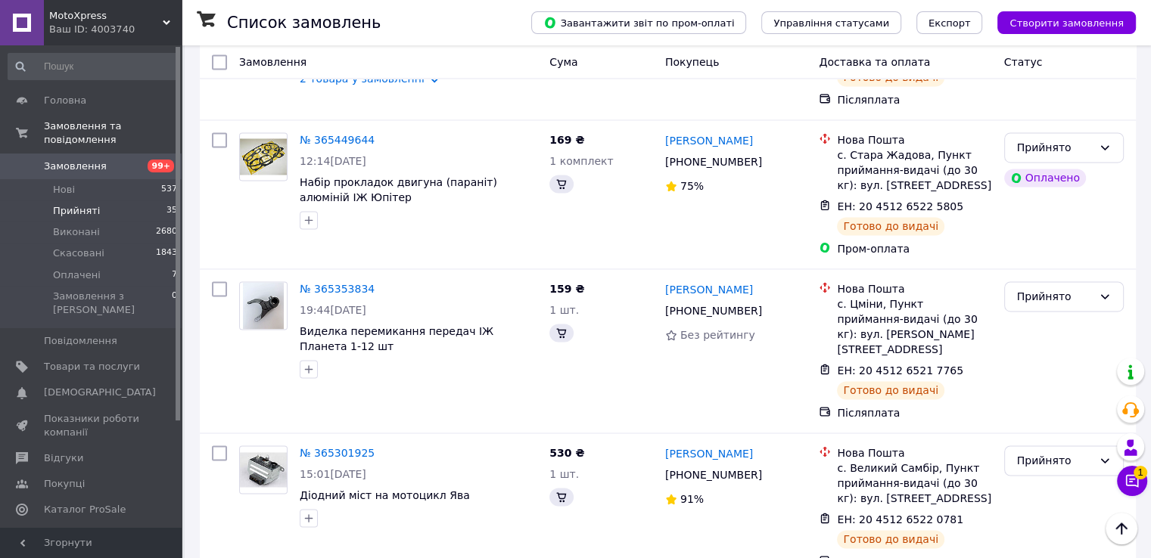
scroll to position [2345, 0]
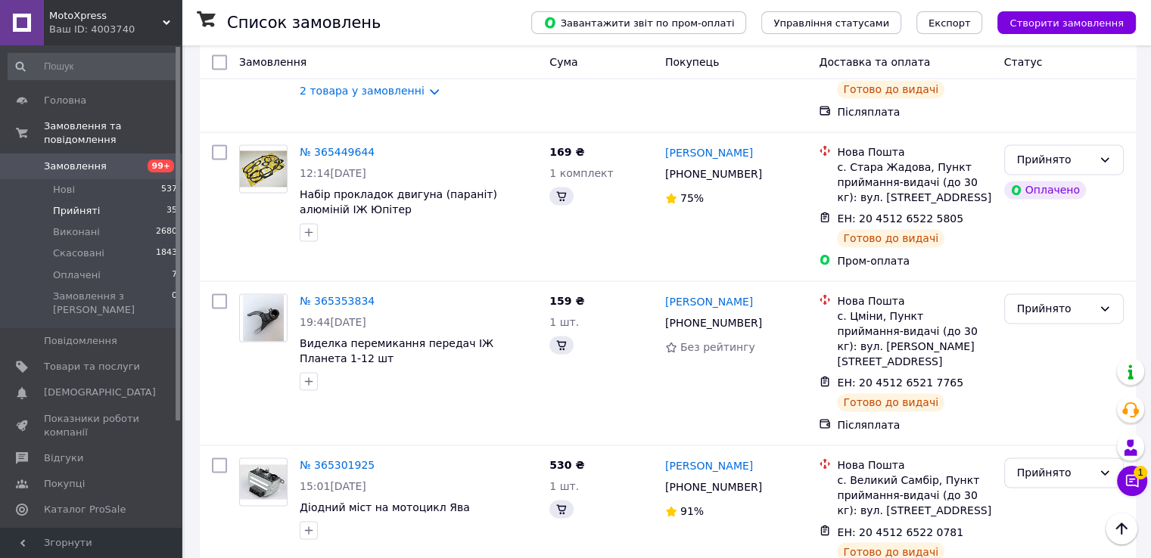
click at [1037, 355] on li "Виконано" at bounding box center [1063, 355] width 118 height 27
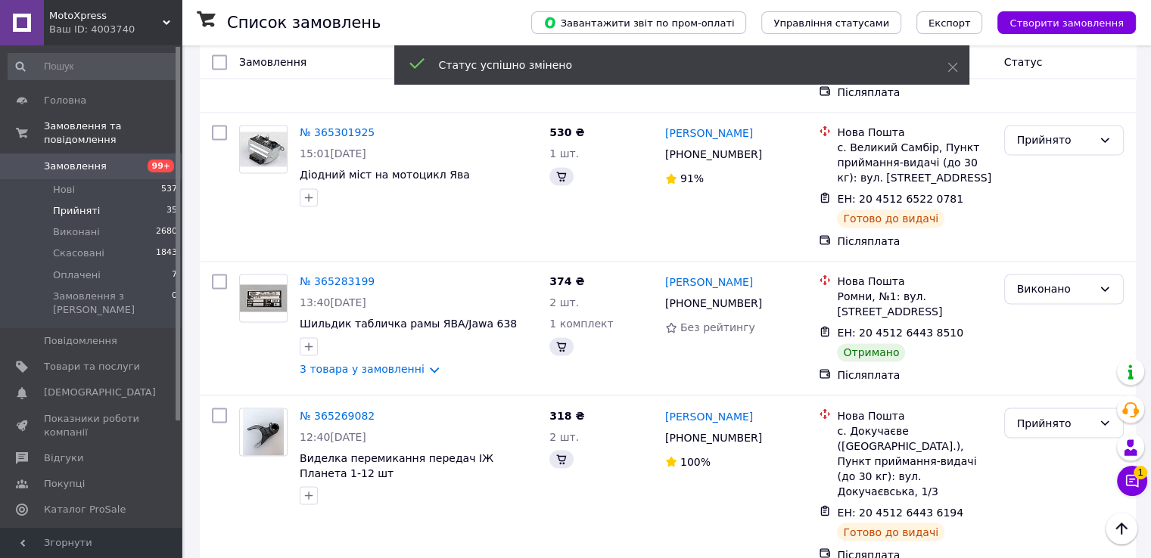
scroll to position [2514, 0]
click at [1026, 340] on li "Виконано" at bounding box center [1063, 345] width 118 height 27
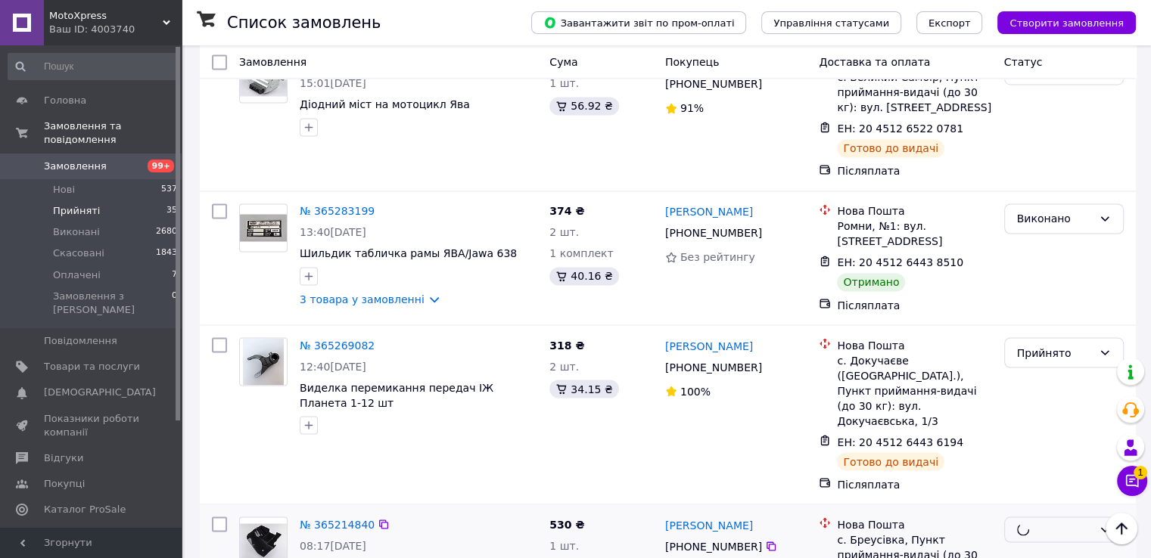
scroll to position [2665, 0]
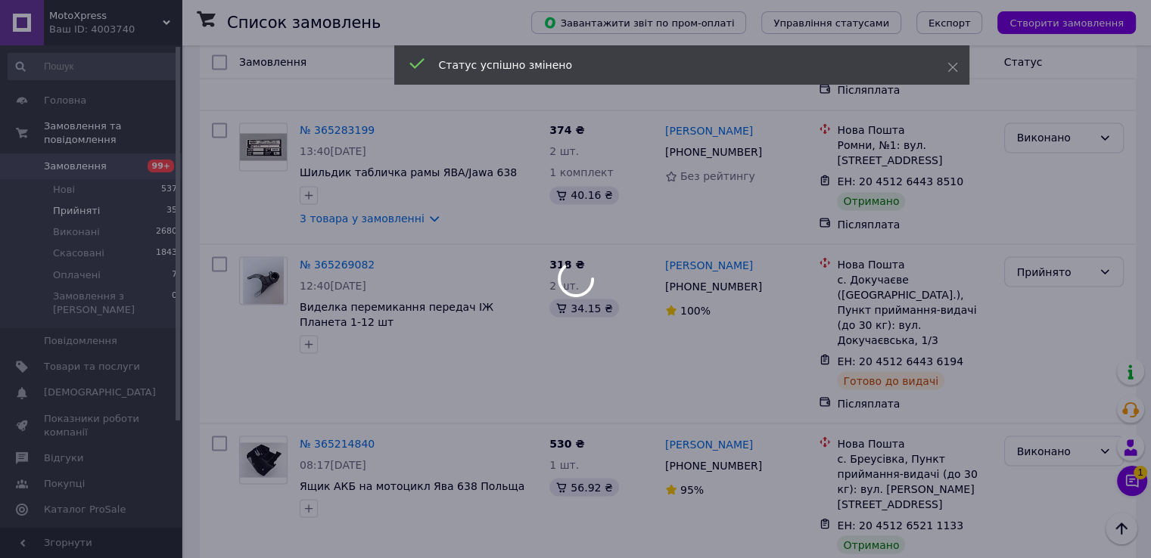
click at [1041, 315] on div at bounding box center [575, 279] width 1151 height 558
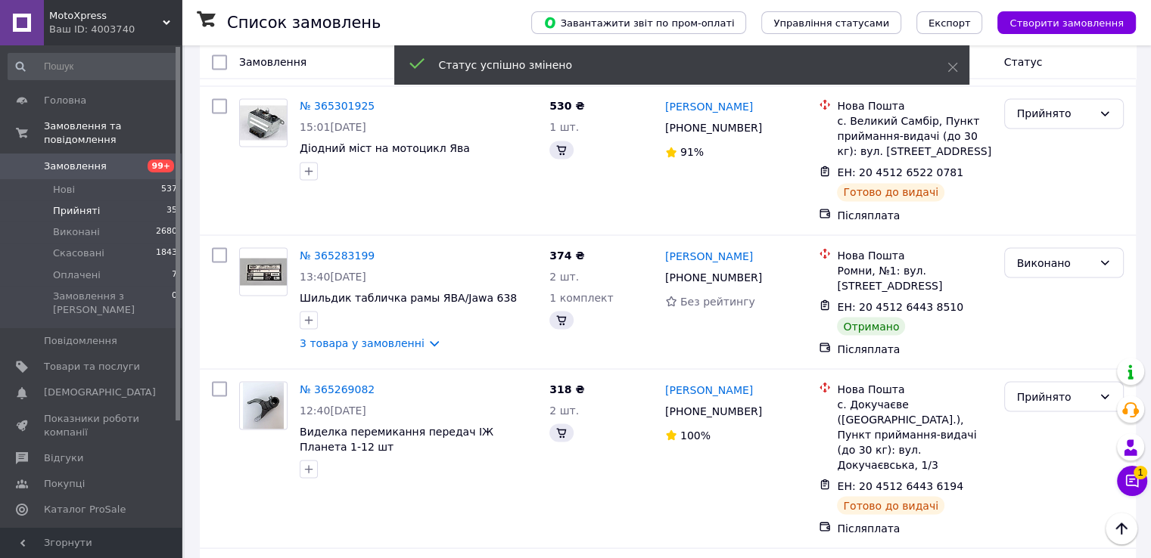
scroll to position [2799, 0]
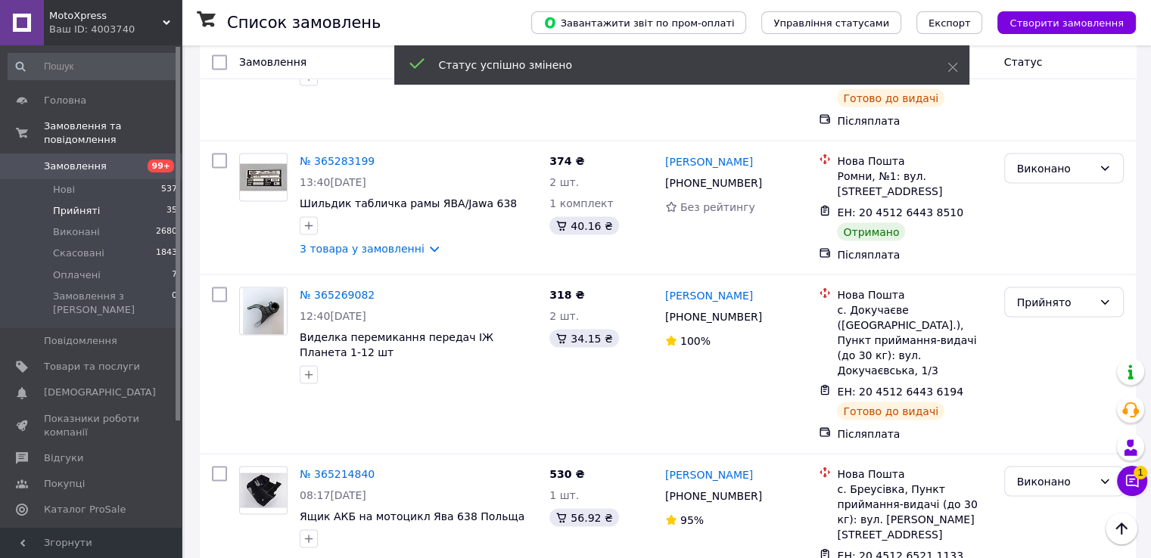
click at [1039, 340] on li "Виконано" at bounding box center [1063, 344] width 118 height 27
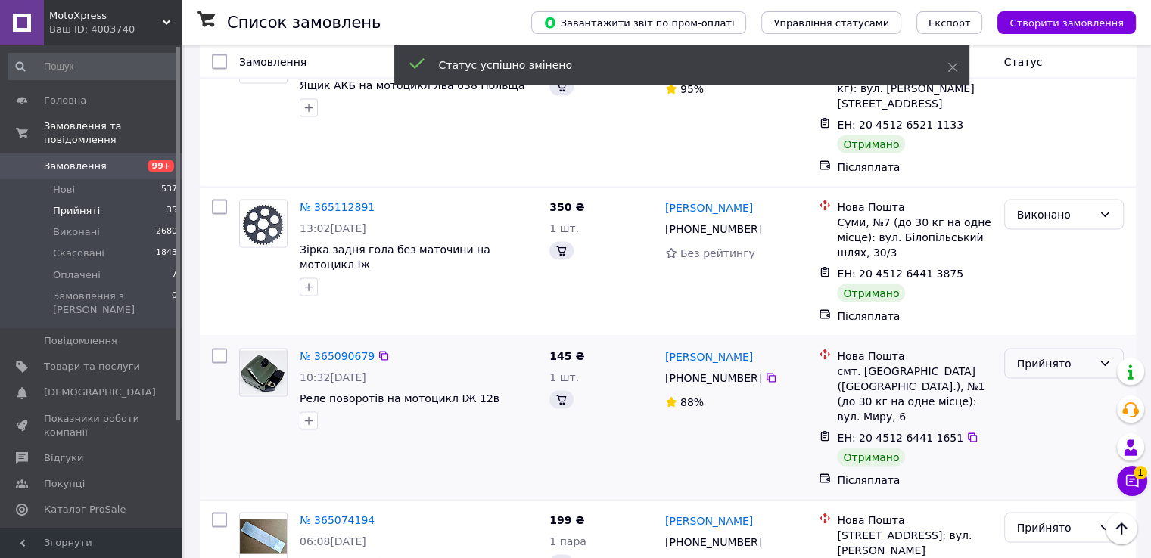
scroll to position [2891, 0]
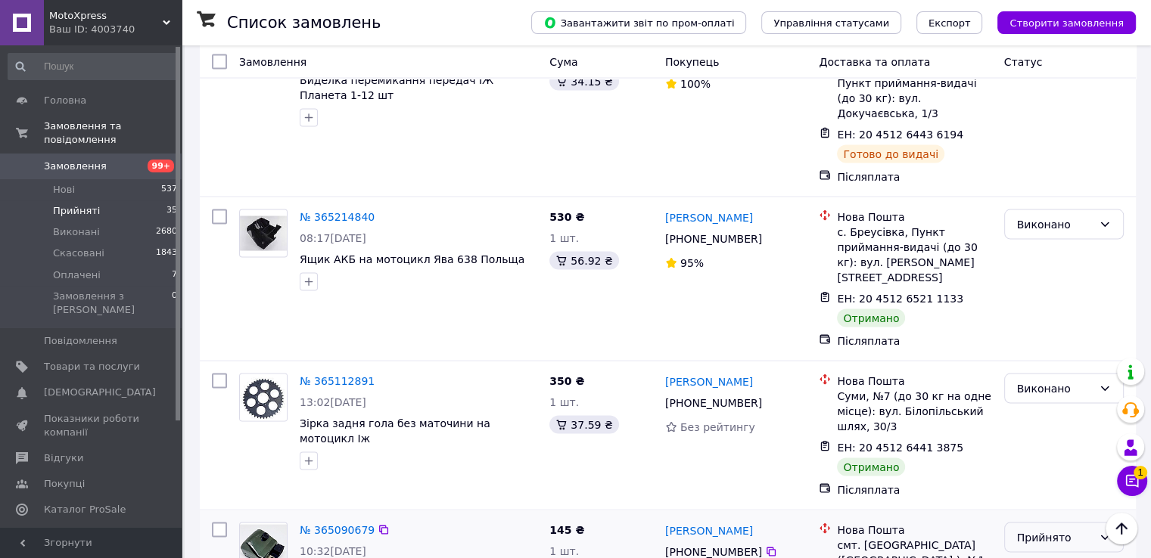
click at [1044, 530] on div "Прийнято" at bounding box center [1055, 538] width 76 height 17
click at [1036, 264] on li "Виконано" at bounding box center [1063, 266] width 118 height 27
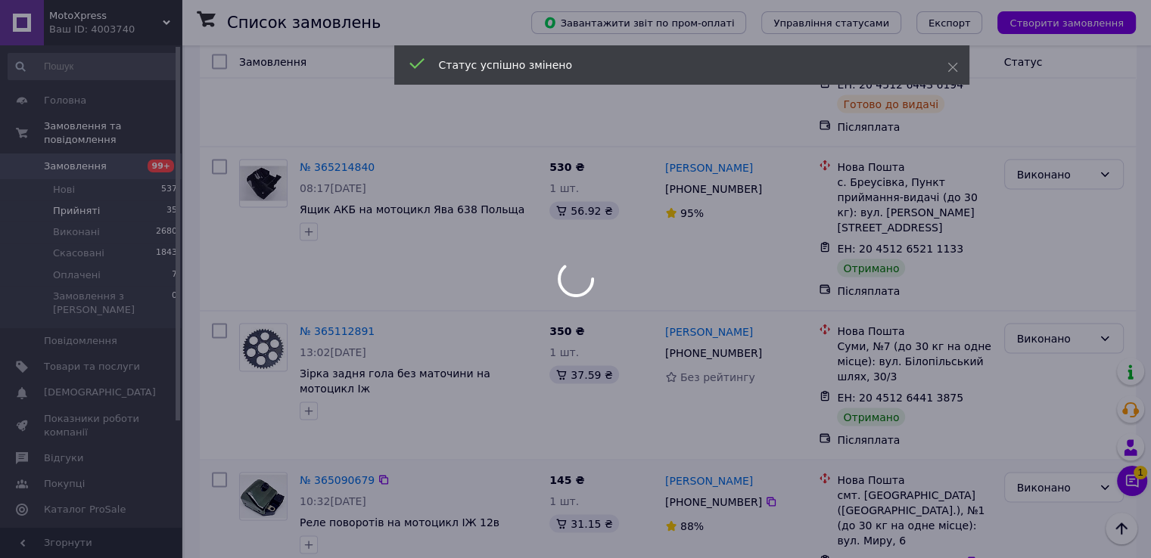
scroll to position [2967, 0]
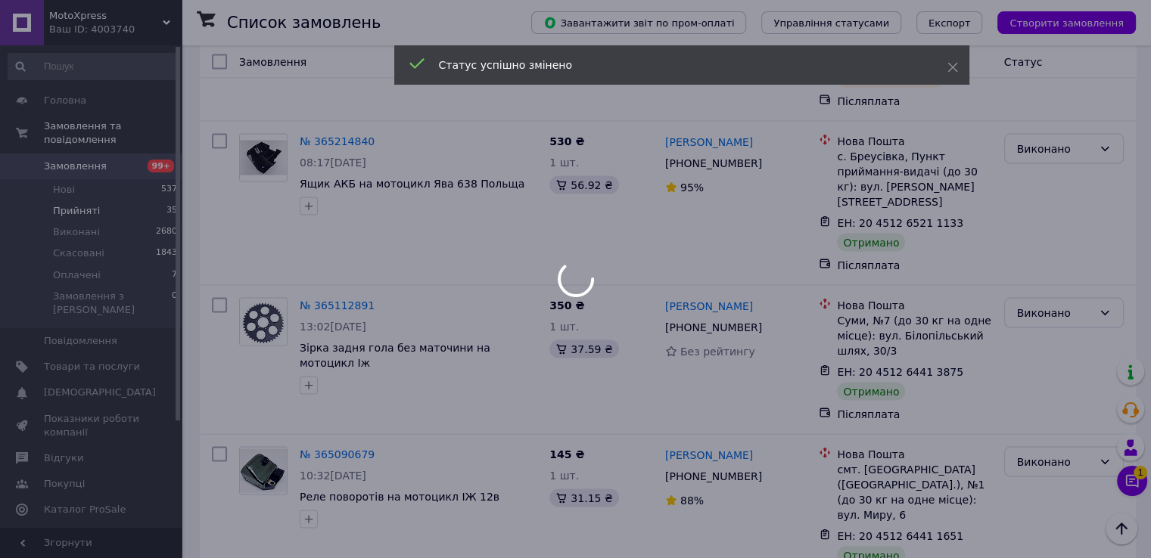
click at [1032, 309] on div at bounding box center [575, 279] width 1151 height 558
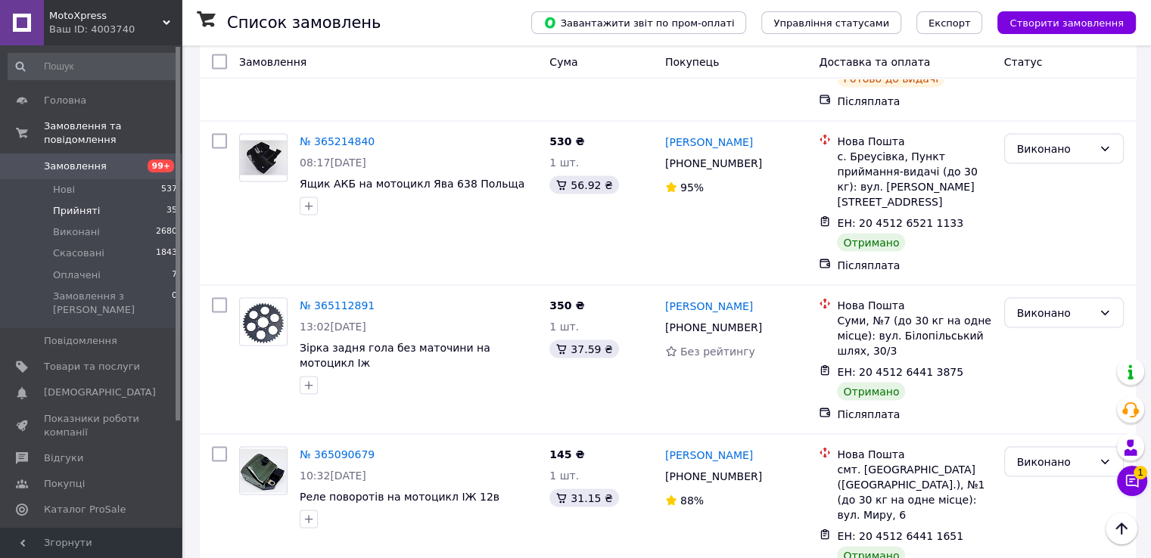
click at [1023, 327] on li "Виконано" at bounding box center [1063, 340] width 118 height 27
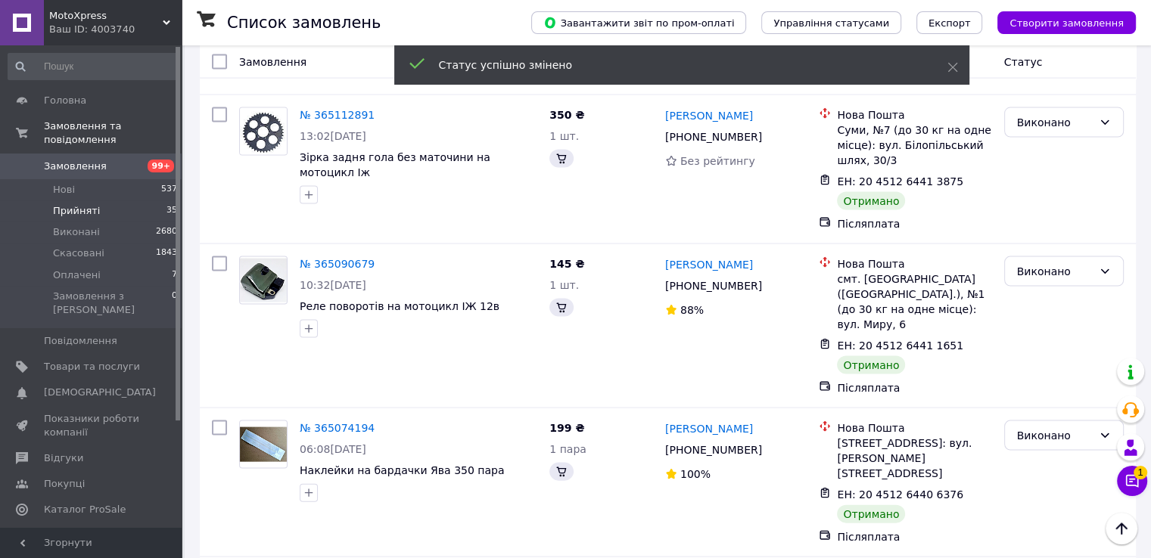
scroll to position [3118, 0]
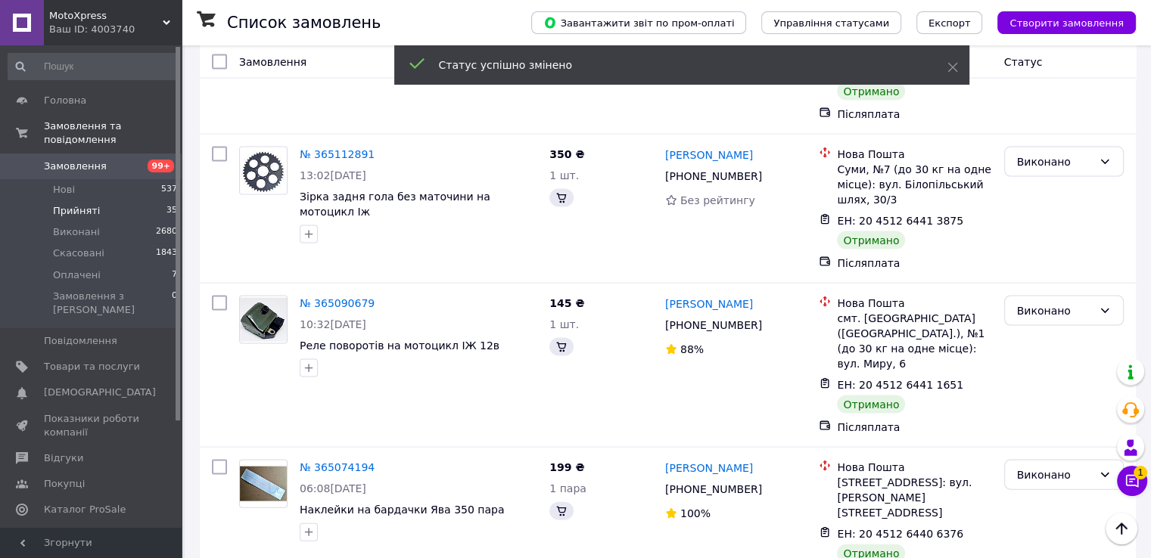
click at [1032, 323] on li "Виконано" at bounding box center [1063, 322] width 118 height 27
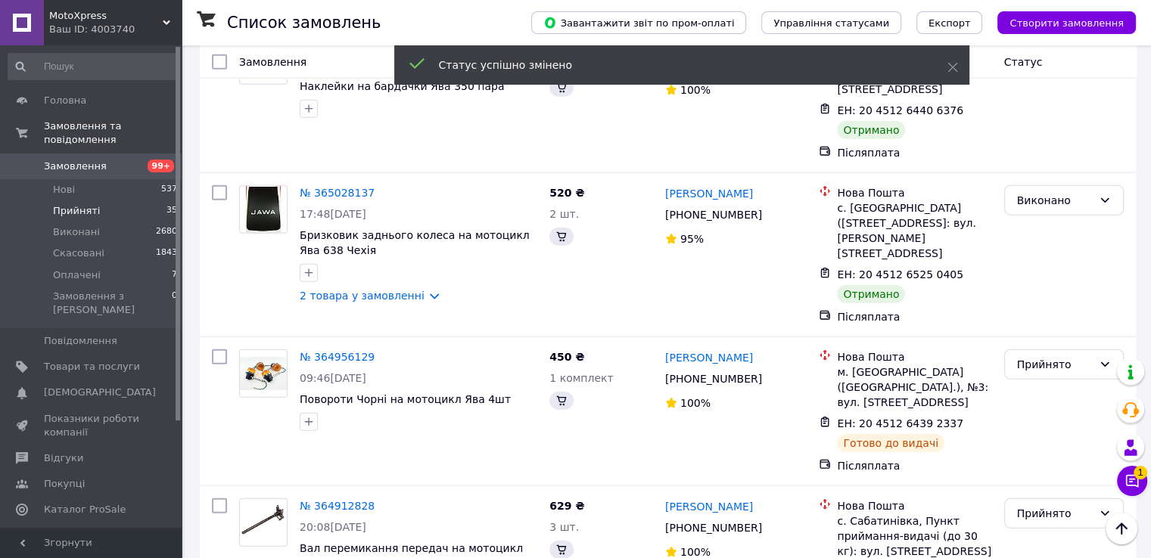
scroll to position [3706, 0]
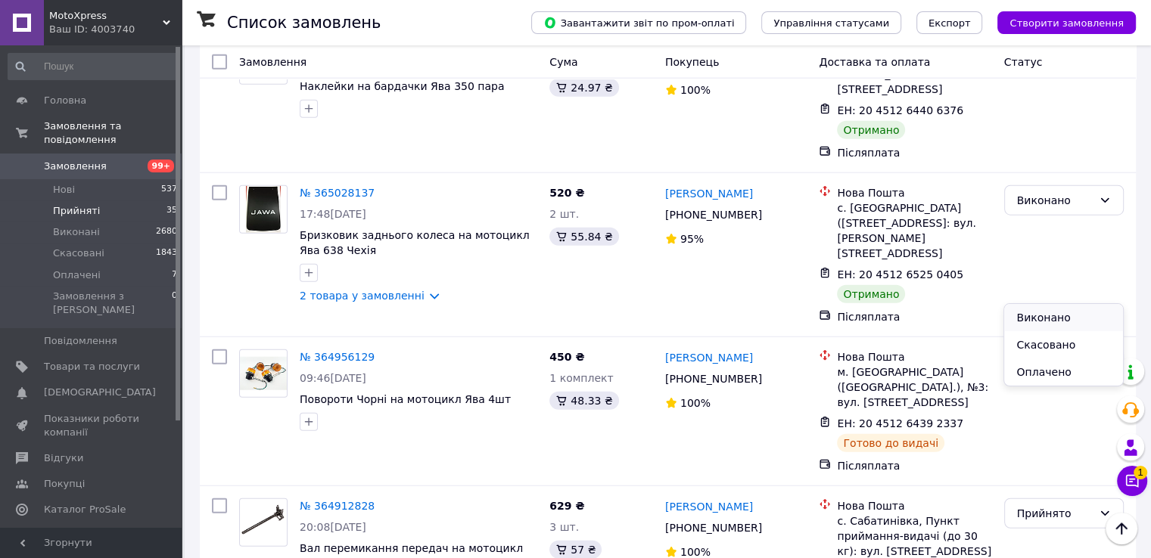
click at [1035, 312] on li "Виконано" at bounding box center [1063, 317] width 118 height 27
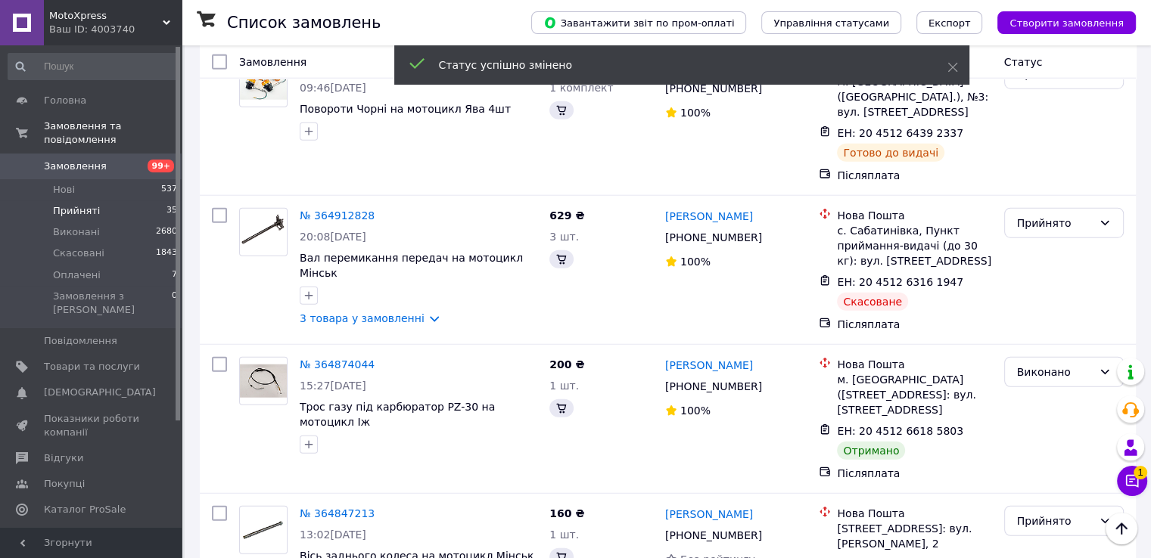
scroll to position [3875, 0]
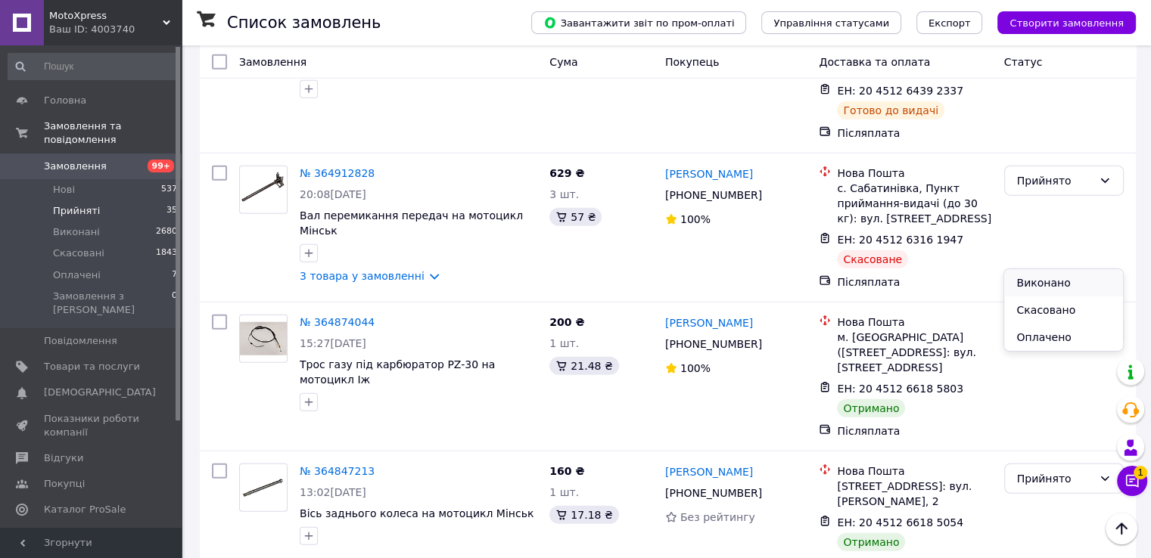
click at [1034, 285] on li "Виконано" at bounding box center [1063, 282] width 118 height 27
click at [1047, 471] on div "Прийнято" at bounding box center [1055, 479] width 76 height 17
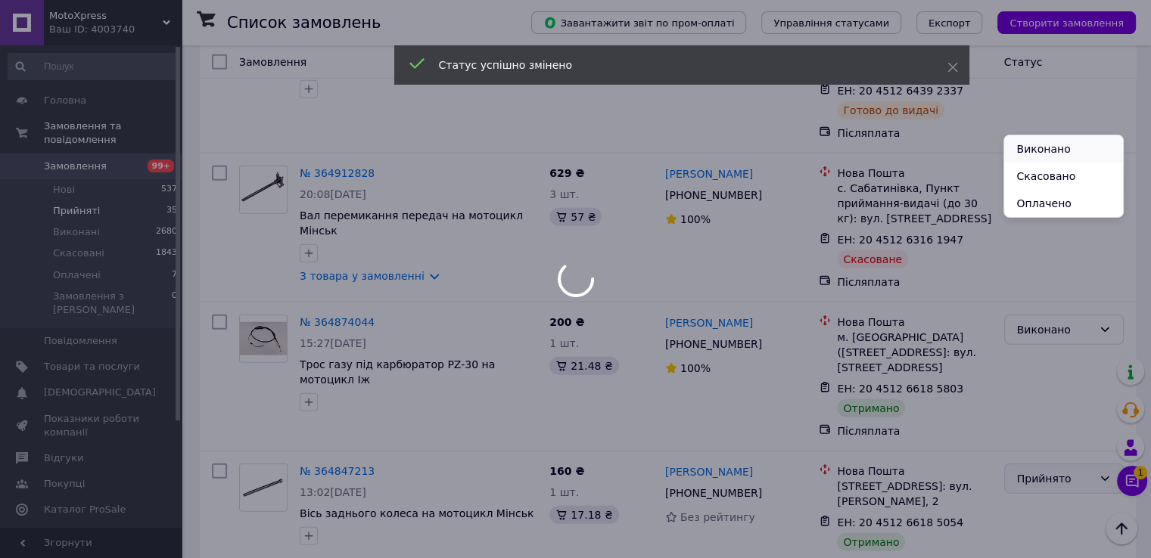
click at [1035, 144] on li "Виконано" at bounding box center [1063, 148] width 118 height 27
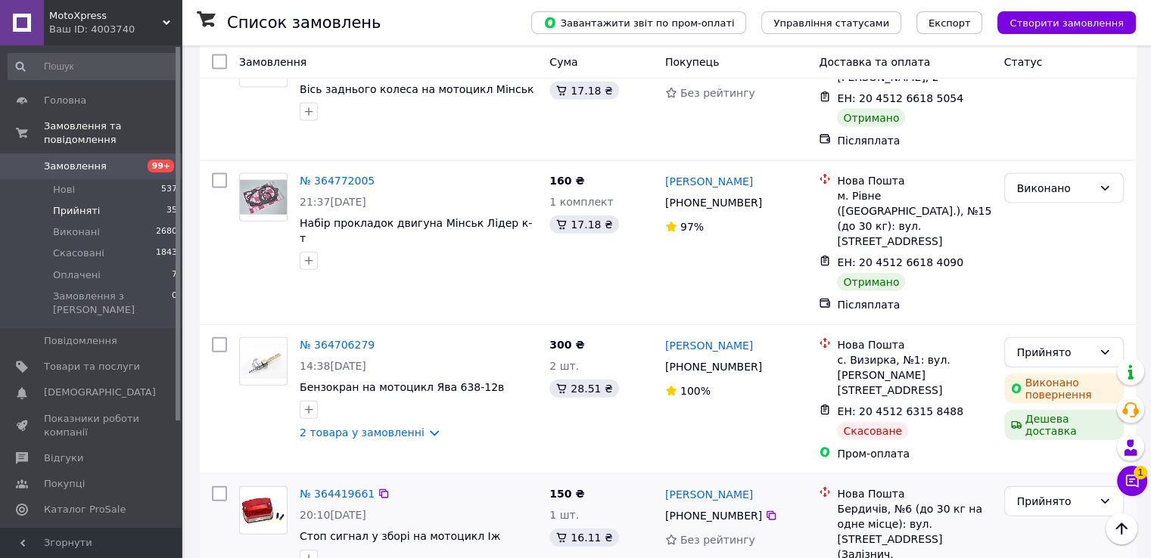
scroll to position [3407, 0]
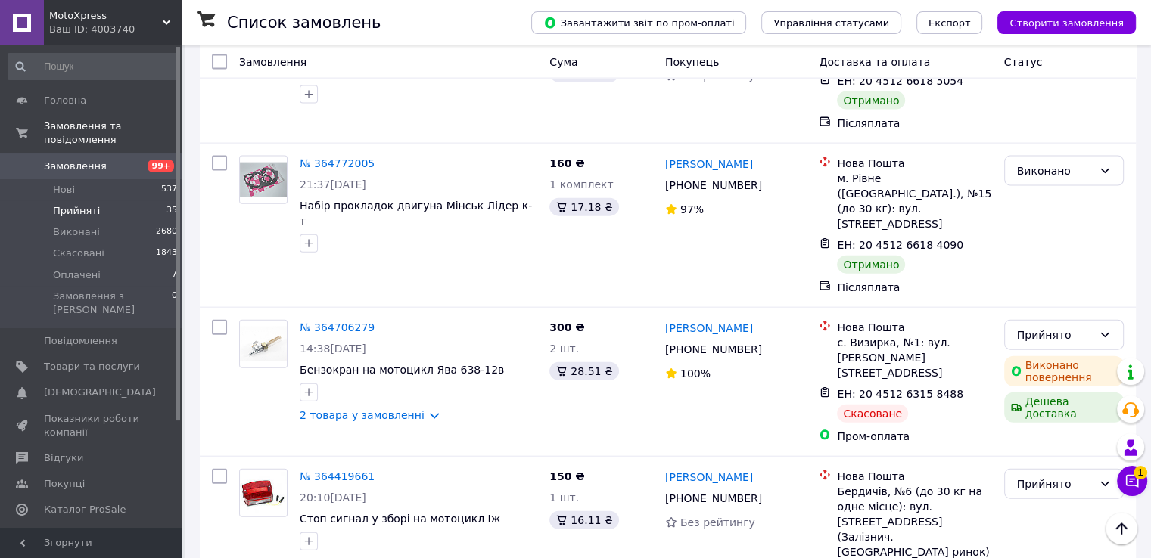
click at [1028, 332] on li "Виконано" at bounding box center [1063, 337] width 118 height 27
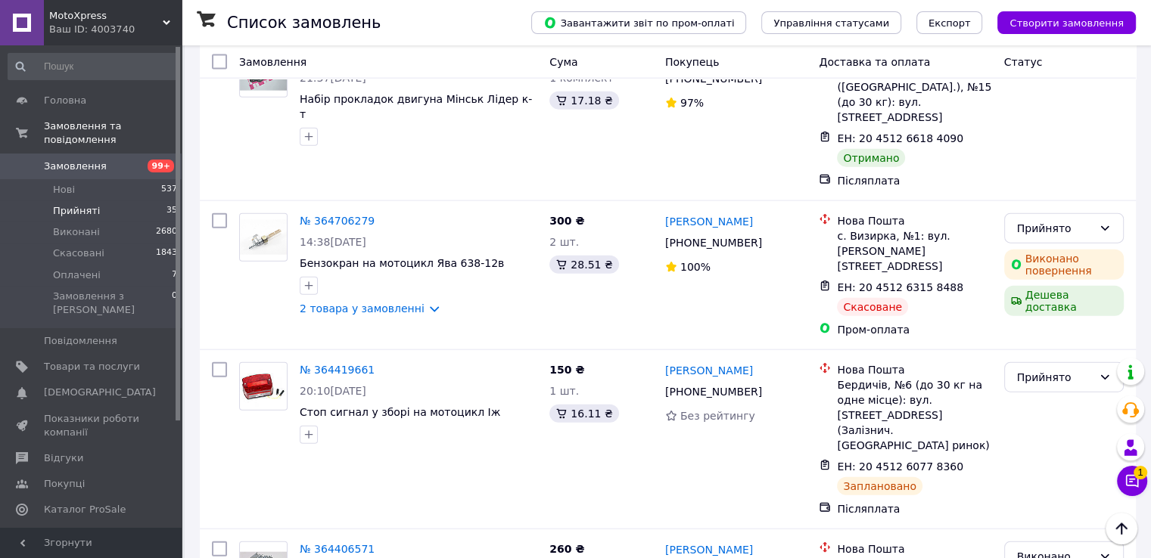
scroll to position [3510, 0]
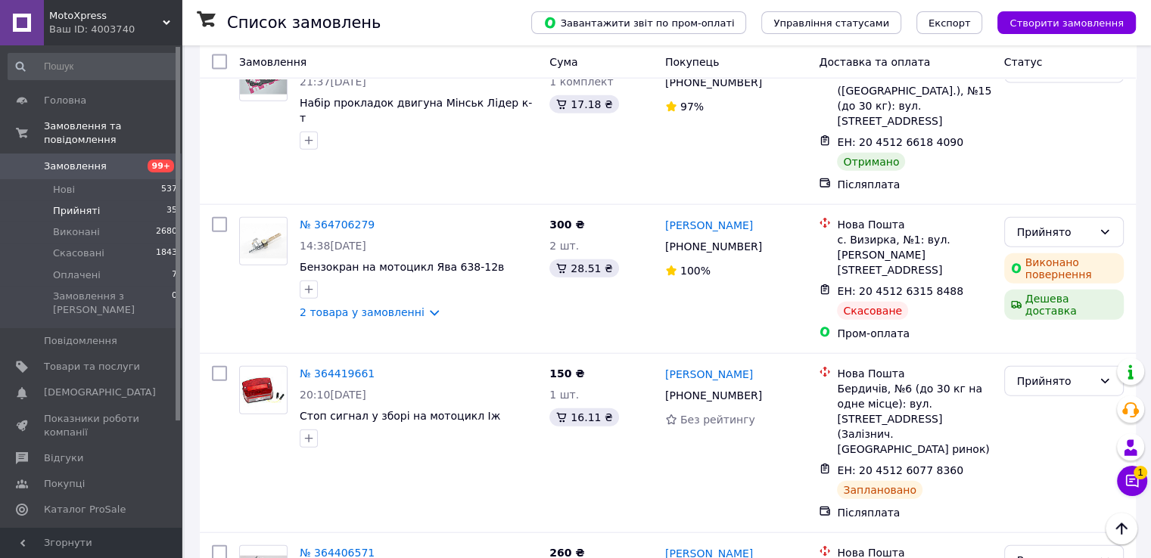
click at [76, 160] on span "Замовлення" at bounding box center [75, 167] width 63 height 14
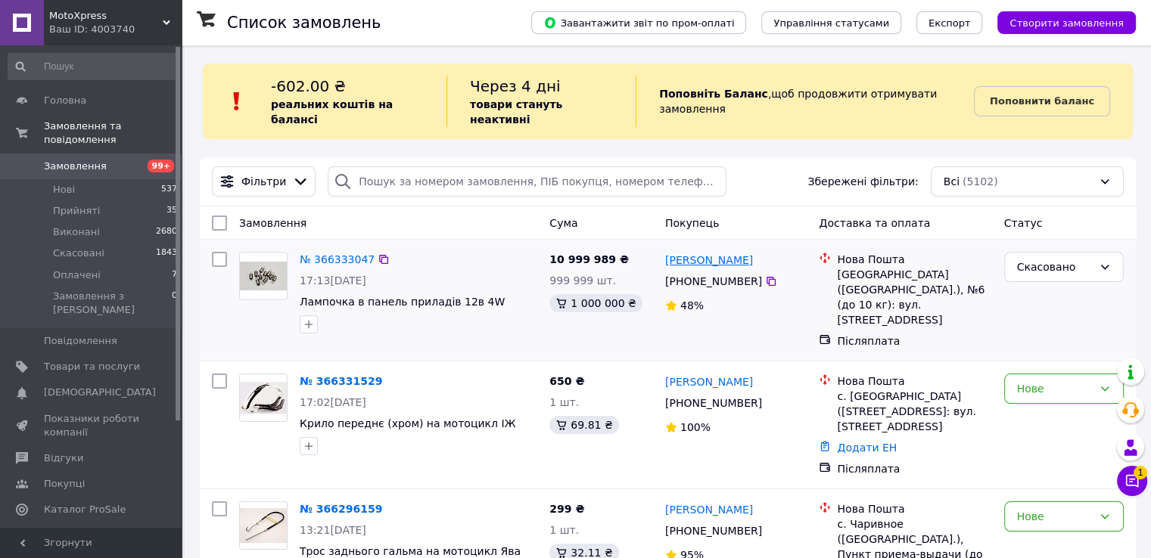
click at [687, 253] on link "Макс Глодовчький" at bounding box center [709, 260] width 88 height 15
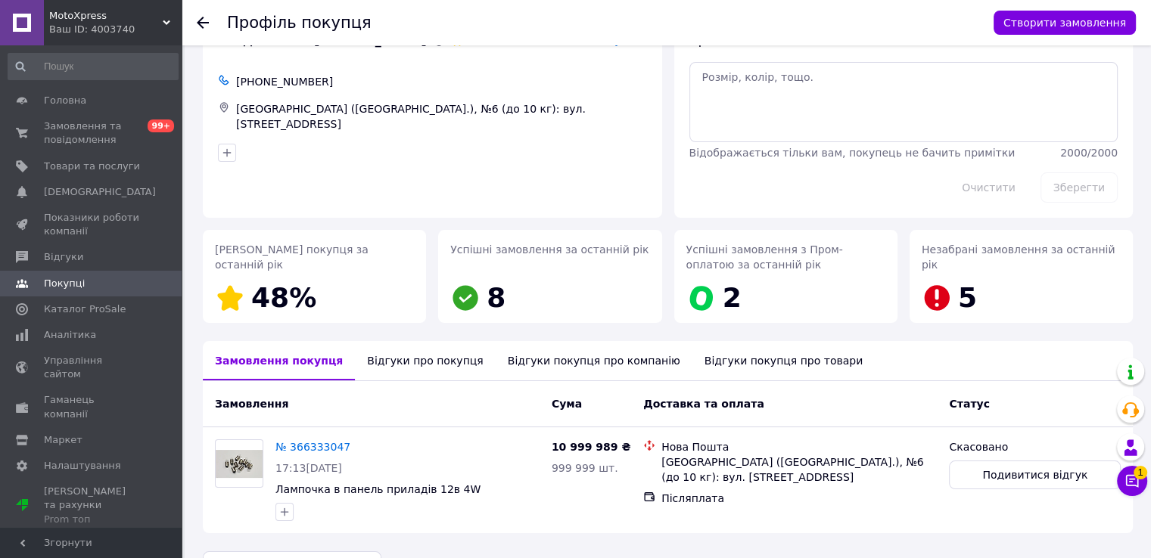
scroll to position [88, 0]
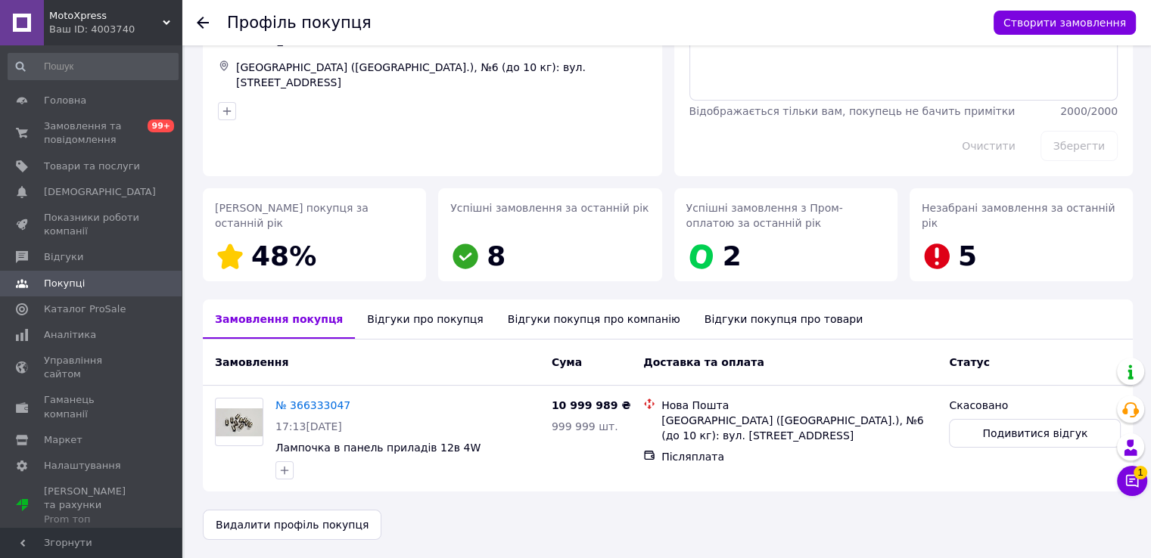
click at [509, 321] on div "Відгуки покупця про компанію" at bounding box center [593, 319] width 197 height 39
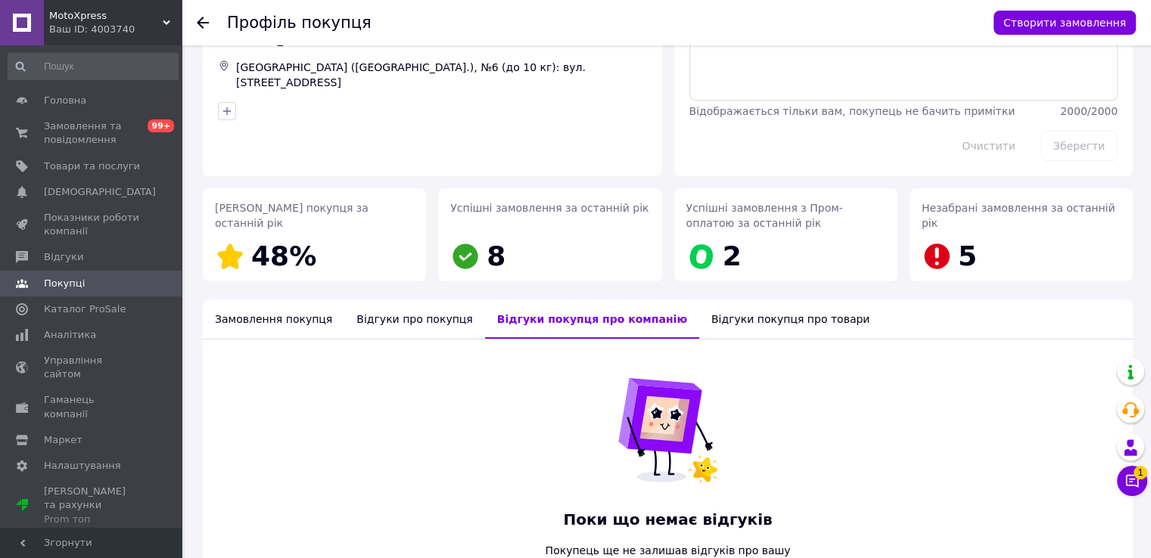
click at [424, 328] on div "Відгуки про покупця" at bounding box center [414, 319] width 140 height 39
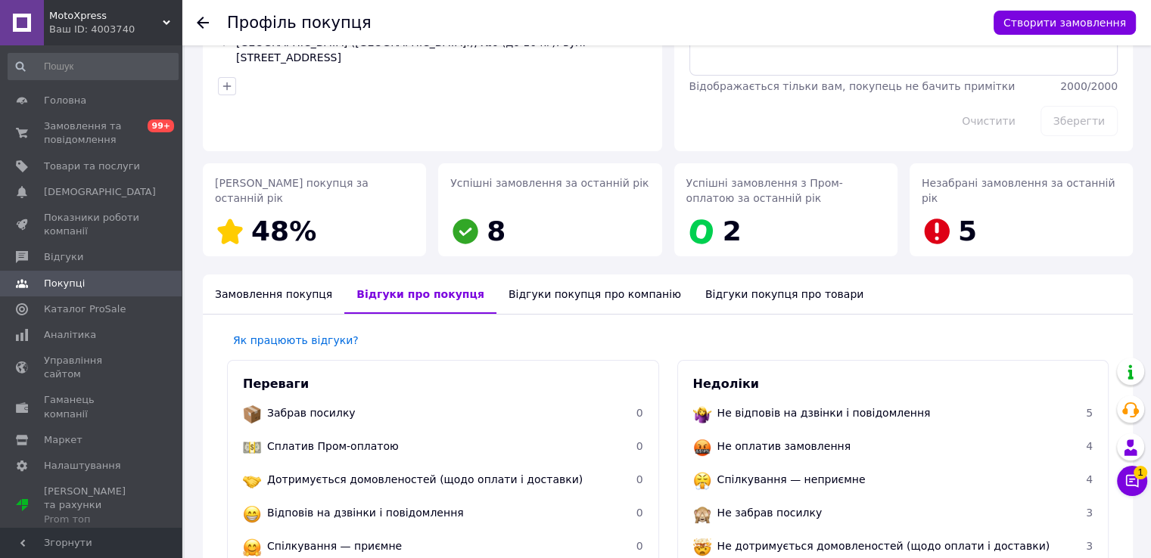
scroll to position [87, 0]
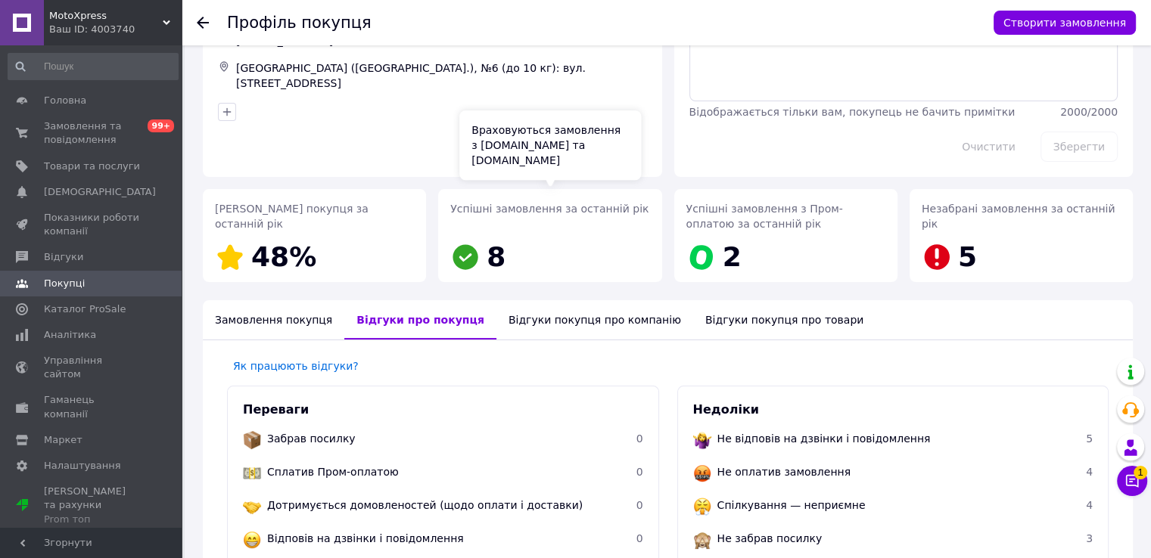
click at [503, 224] on div "Успішні замовлення за останній рік 8" at bounding box center [549, 238] width 199 height 75
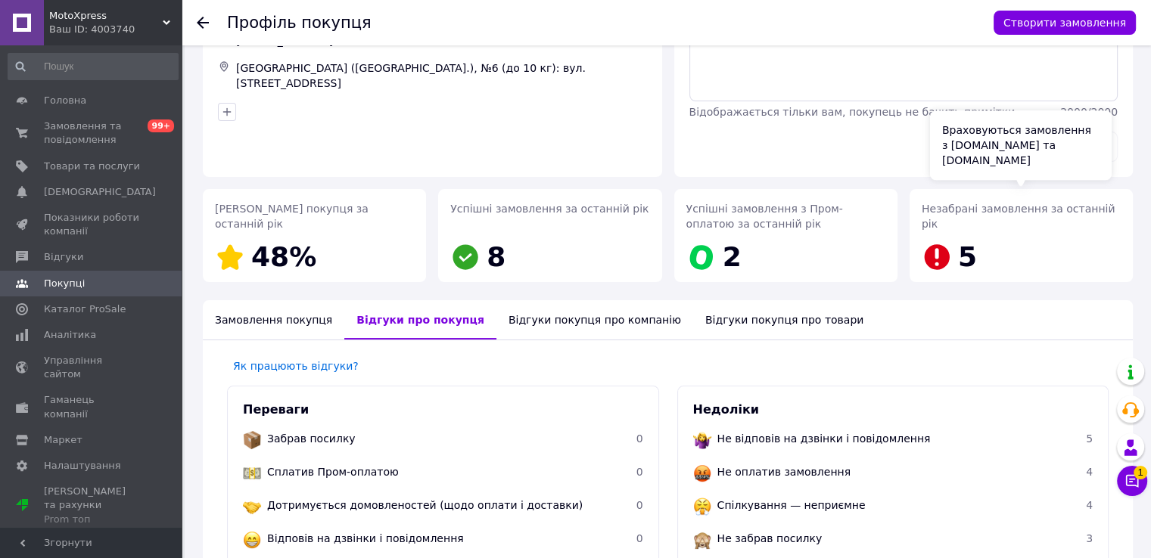
click at [955, 219] on div "Незабрані замовлення за останній рік 5" at bounding box center [1020, 238] width 199 height 75
click at [278, 315] on div "Замовлення покупця" at bounding box center [273, 319] width 141 height 39
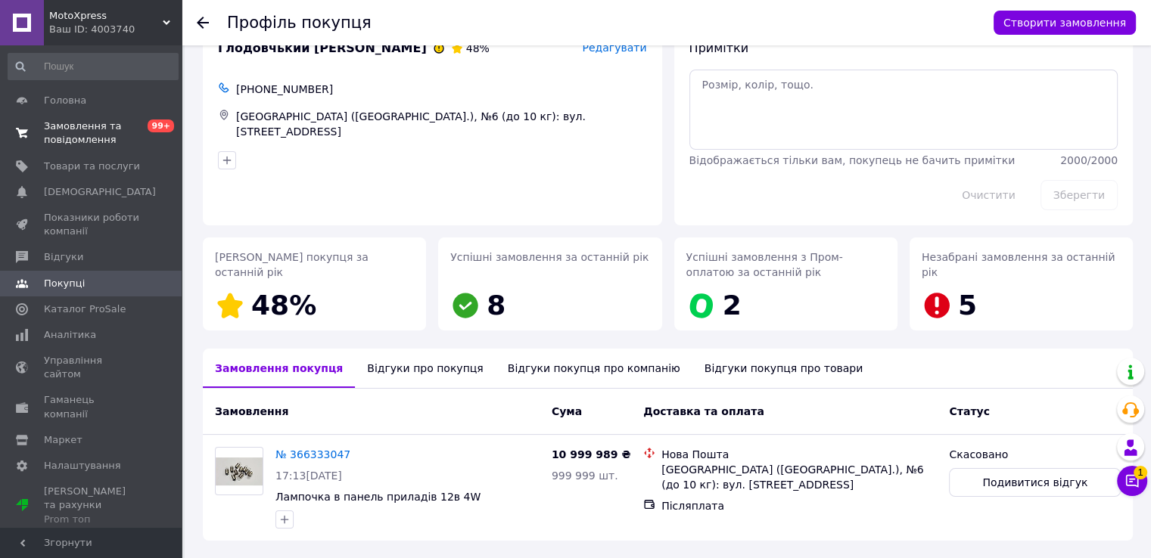
scroll to position [0, 0]
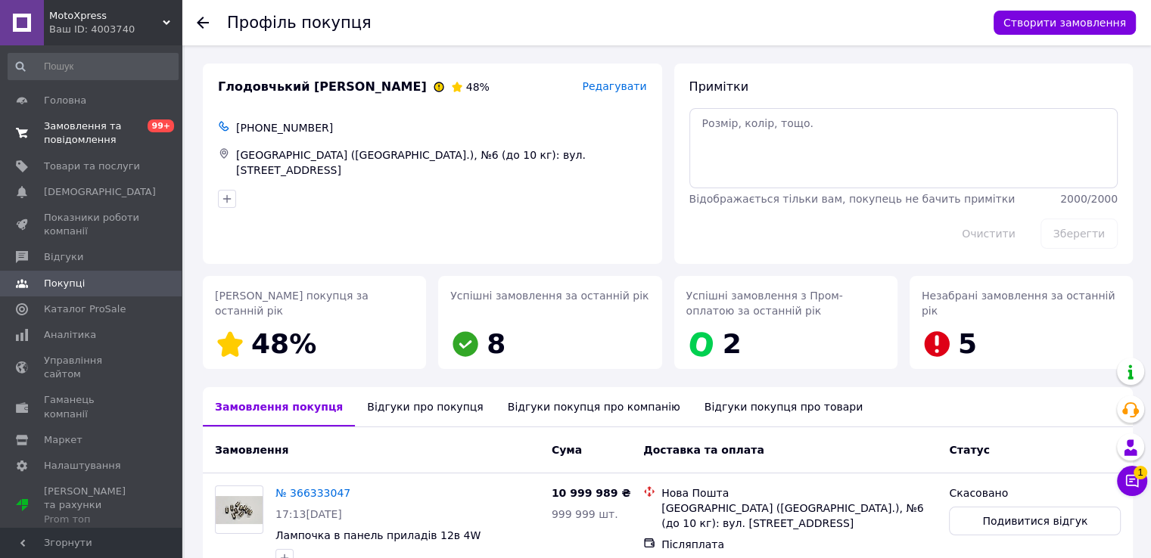
click at [87, 144] on span "Замовлення та повідомлення" at bounding box center [92, 133] width 96 height 27
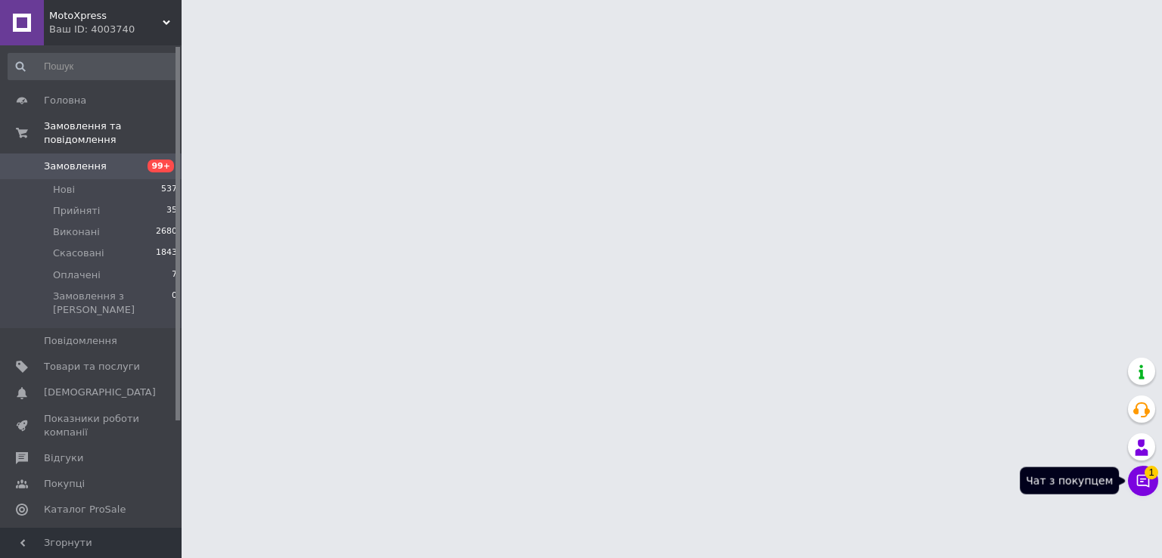
click at [1145, 484] on icon at bounding box center [1142, 481] width 15 height 15
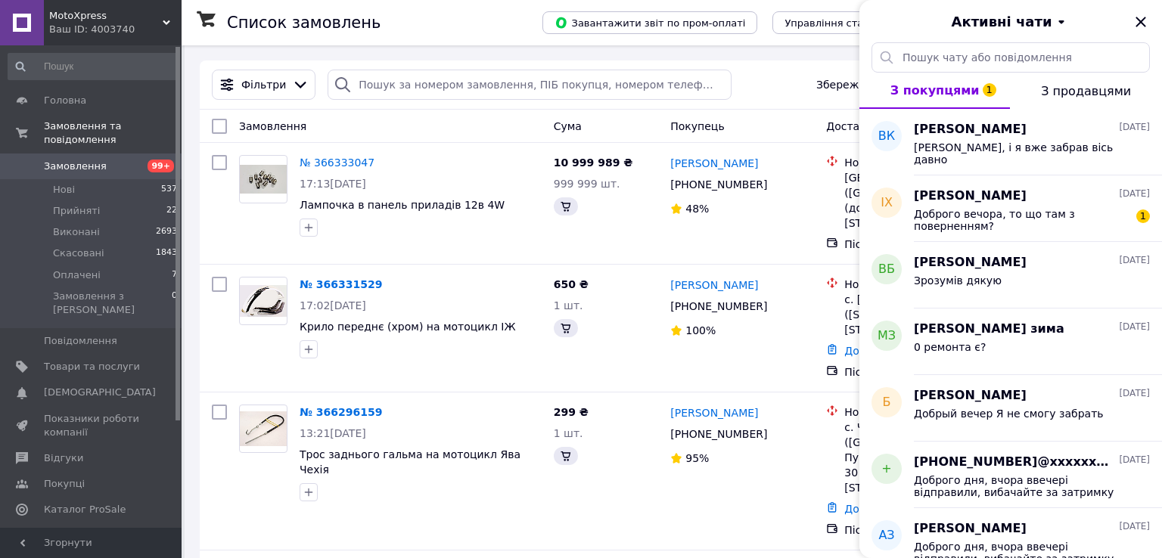
click at [1135, 25] on icon "Закрити" at bounding box center [1141, 22] width 18 height 18
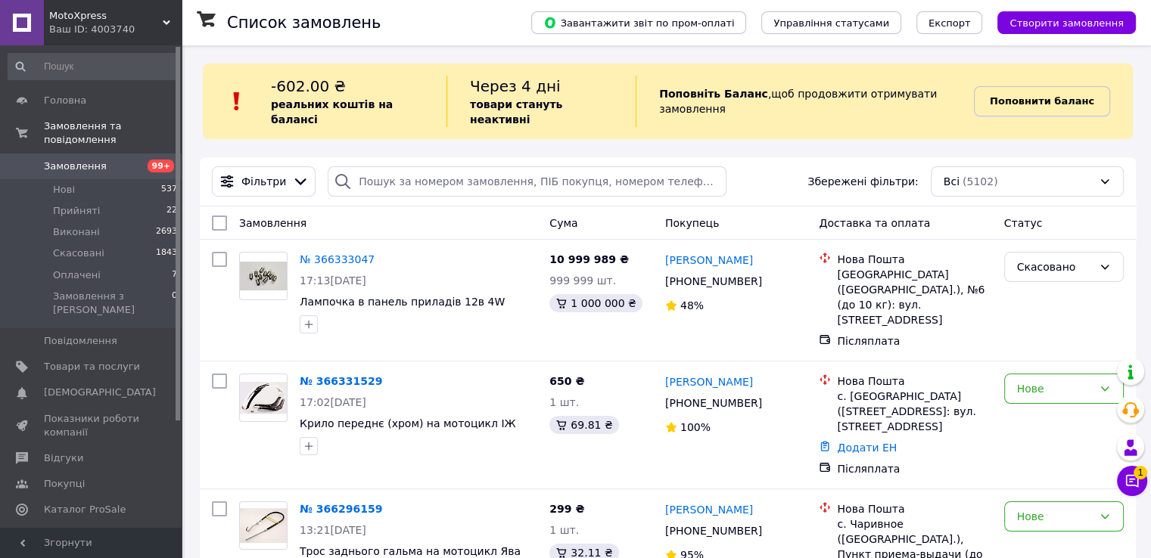
click at [1036, 86] on link "Поповнити баланс" at bounding box center [1042, 101] width 136 height 30
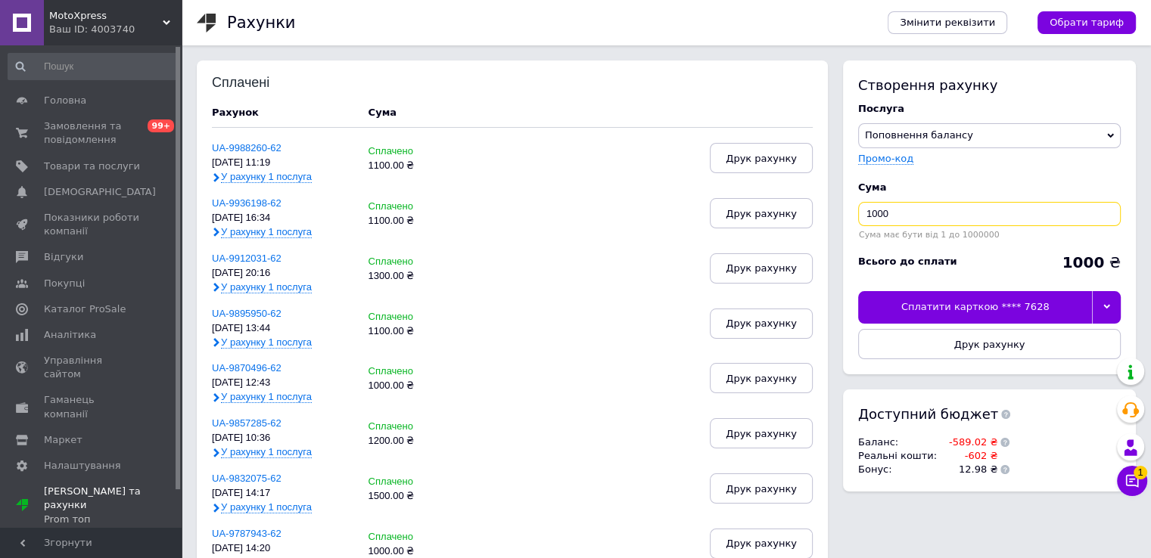
click at [900, 203] on input "1000" at bounding box center [989, 214] width 262 height 24
click at [1044, 303] on div "Сплатити карткою **** 7628" at bounding box center [975, 307] width 234 height 32
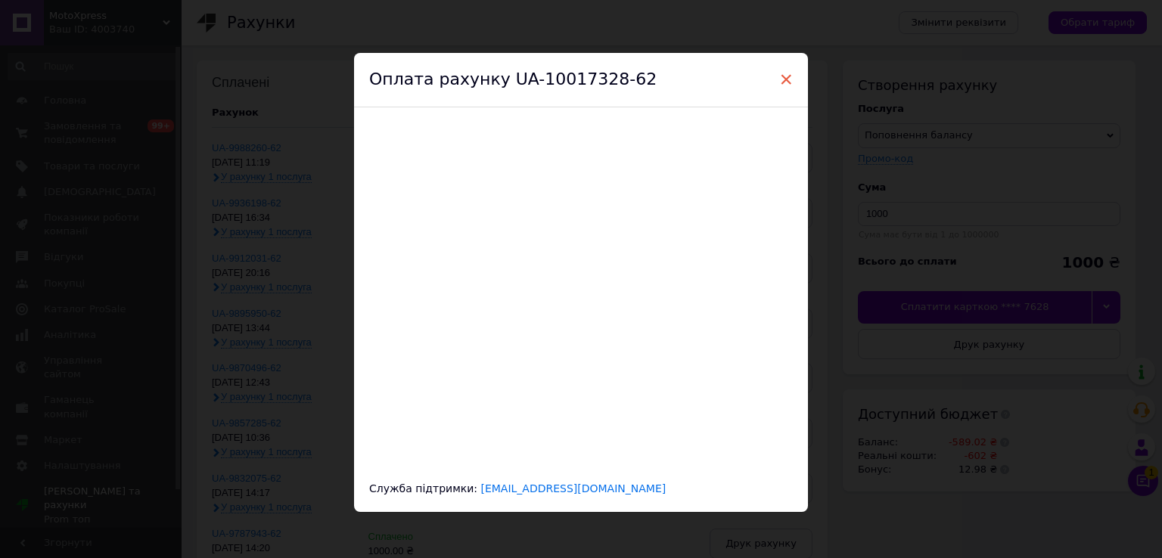
click at [784, 79] on span "×" at bounding box center [786, 80] width 14 height 26
